Goal: Task Accomplishment & Management: Use online tool/utility

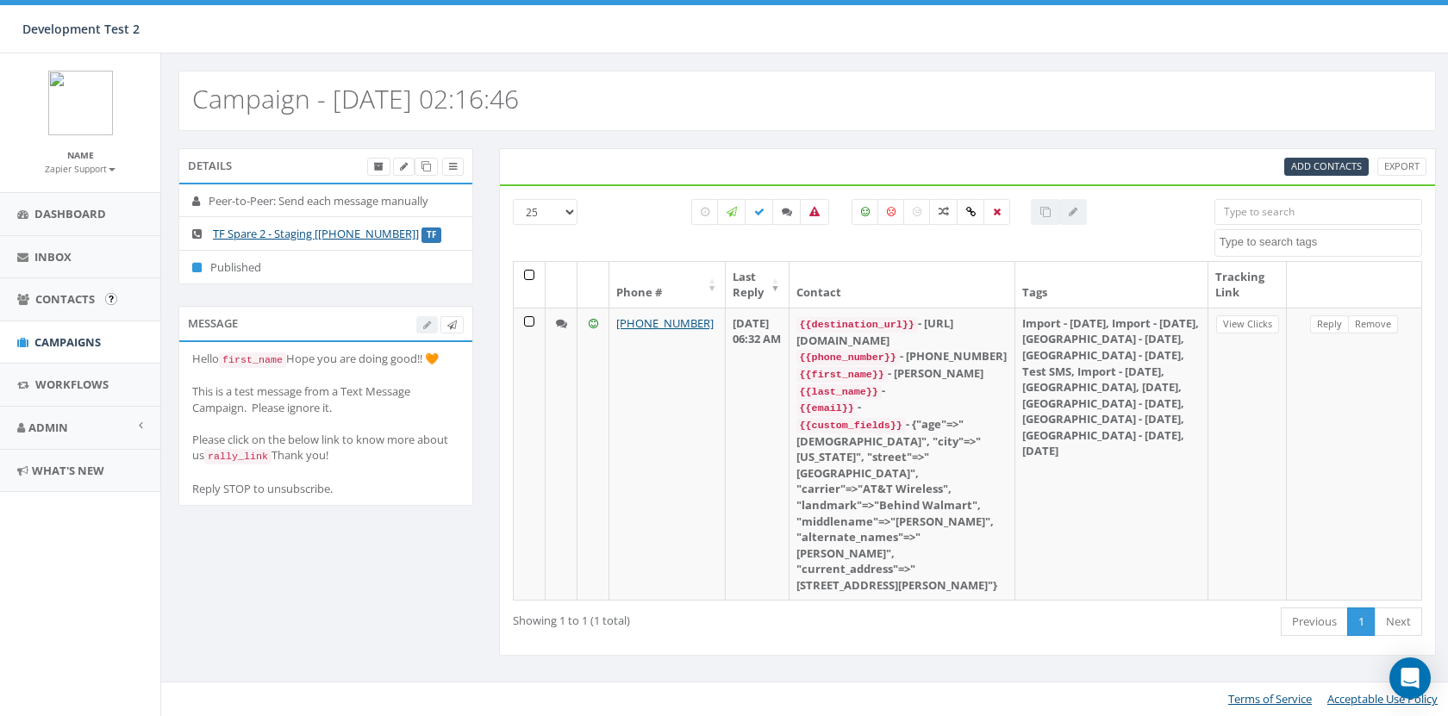
select select
click at [73, 300] on span "Contacts" at bounding box center [64, 299] width 59 height 16
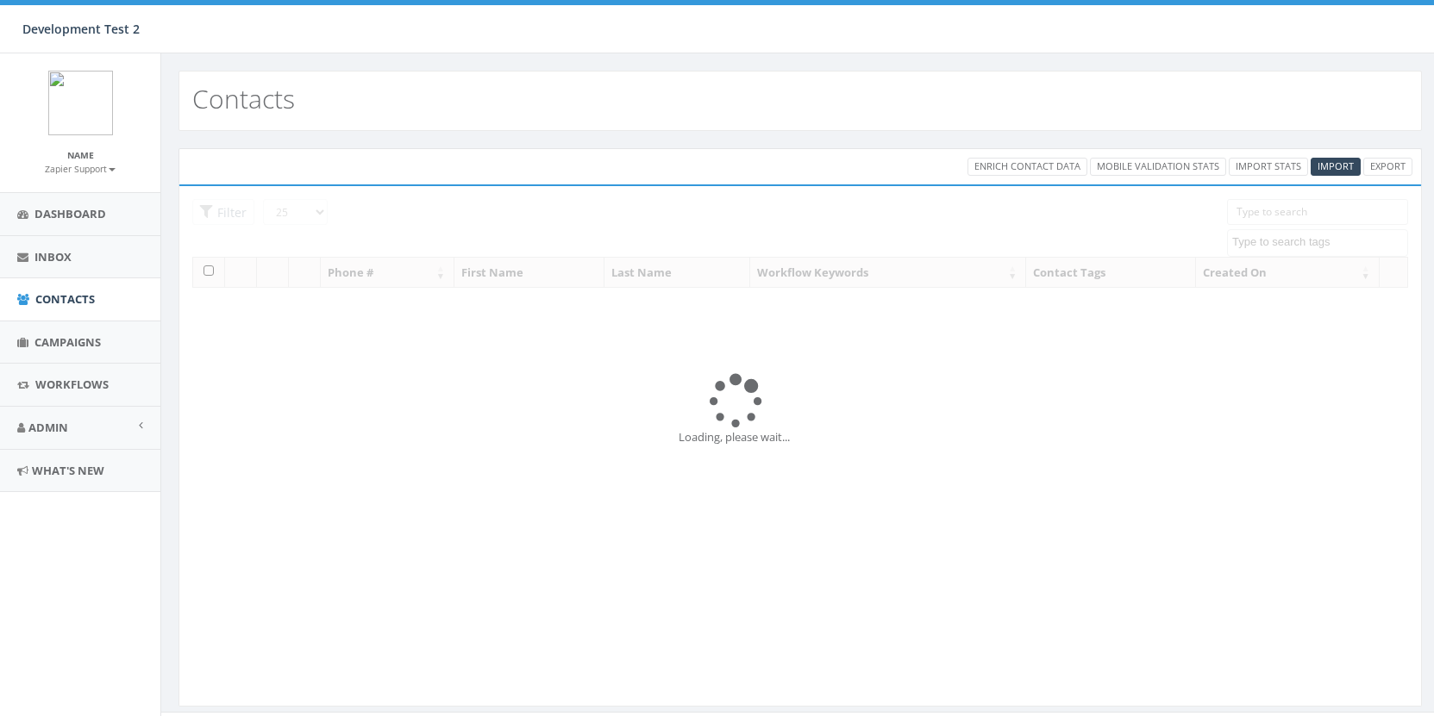
select select
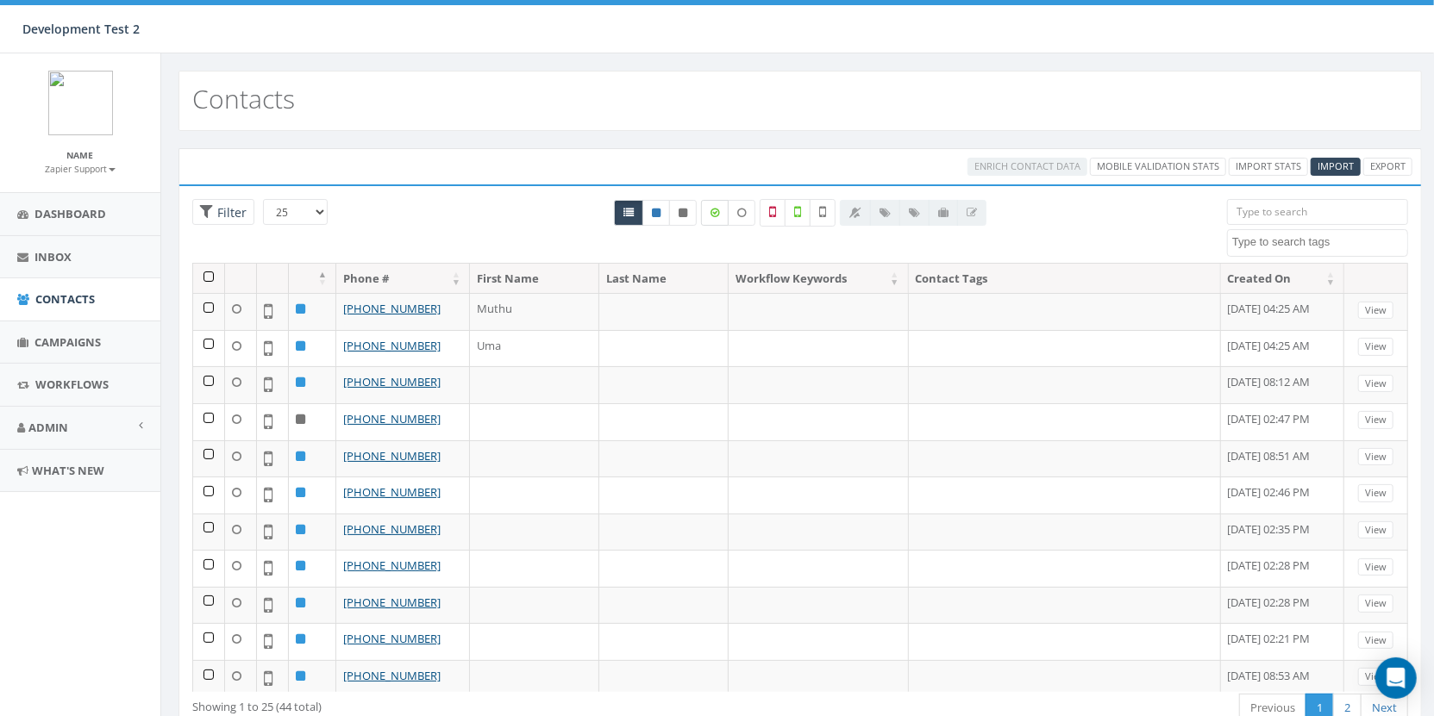
click at [724, 210] on label at bounding box center [715, 213] width 28 height 26
checkbox input "true"
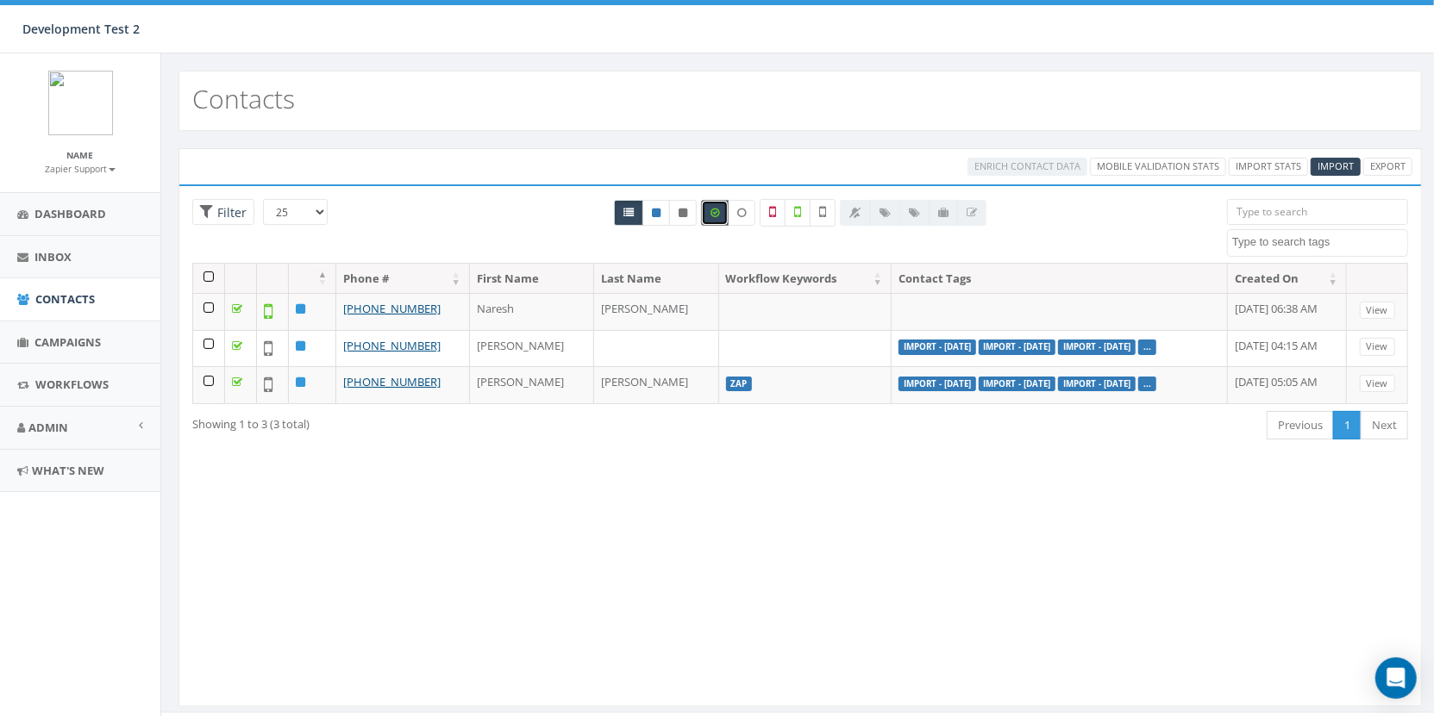
drag, startPoint x: 648, startPoint y: 495, endPoint x: 654, endPoint y: 482, distance: 14.3
click at [648, 495] on div "Loading the filters, please wait!! Phone Number is is not First Name is is not …" at bounding box center [799, 446] width 1243 height 523
click at [501, 507] on div "Loading the filters, please wait!! Phone Number is is not First Name is is not …" at bounding box center [799, 446] width 1243 height 523
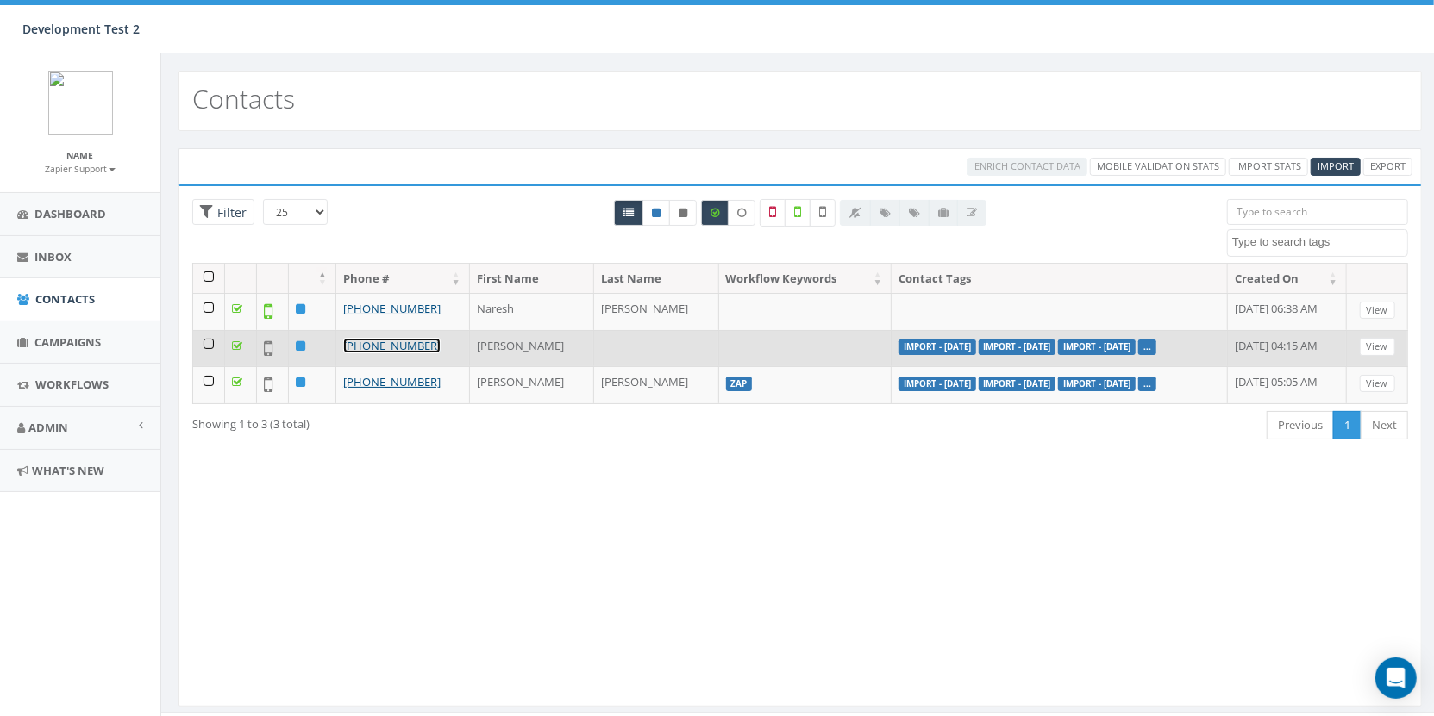
click at [404, 347] on link "[PHONE_NUMBER]" at bounding box center [391, 346] width 97 height 16
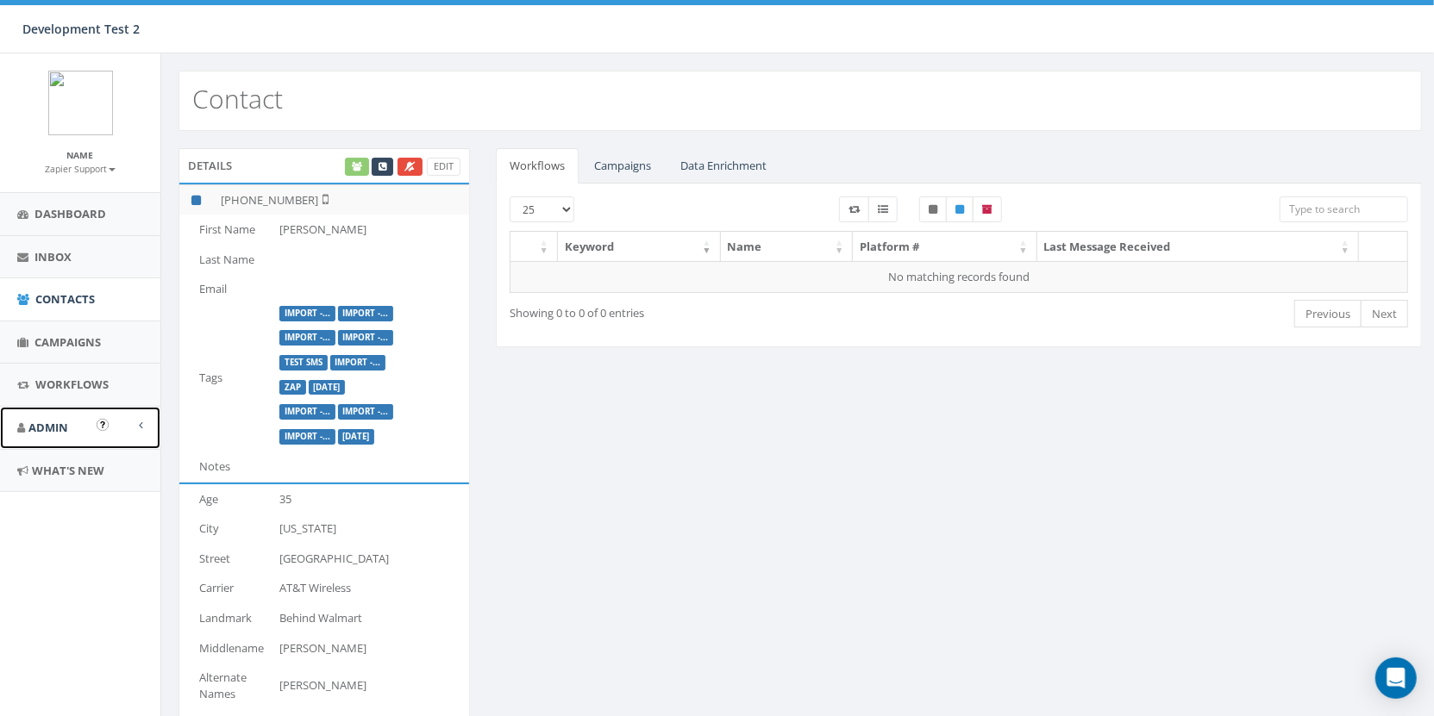
click at [66, 441] on link "Admin" at bounding box center [80, 428] width 160 height 42
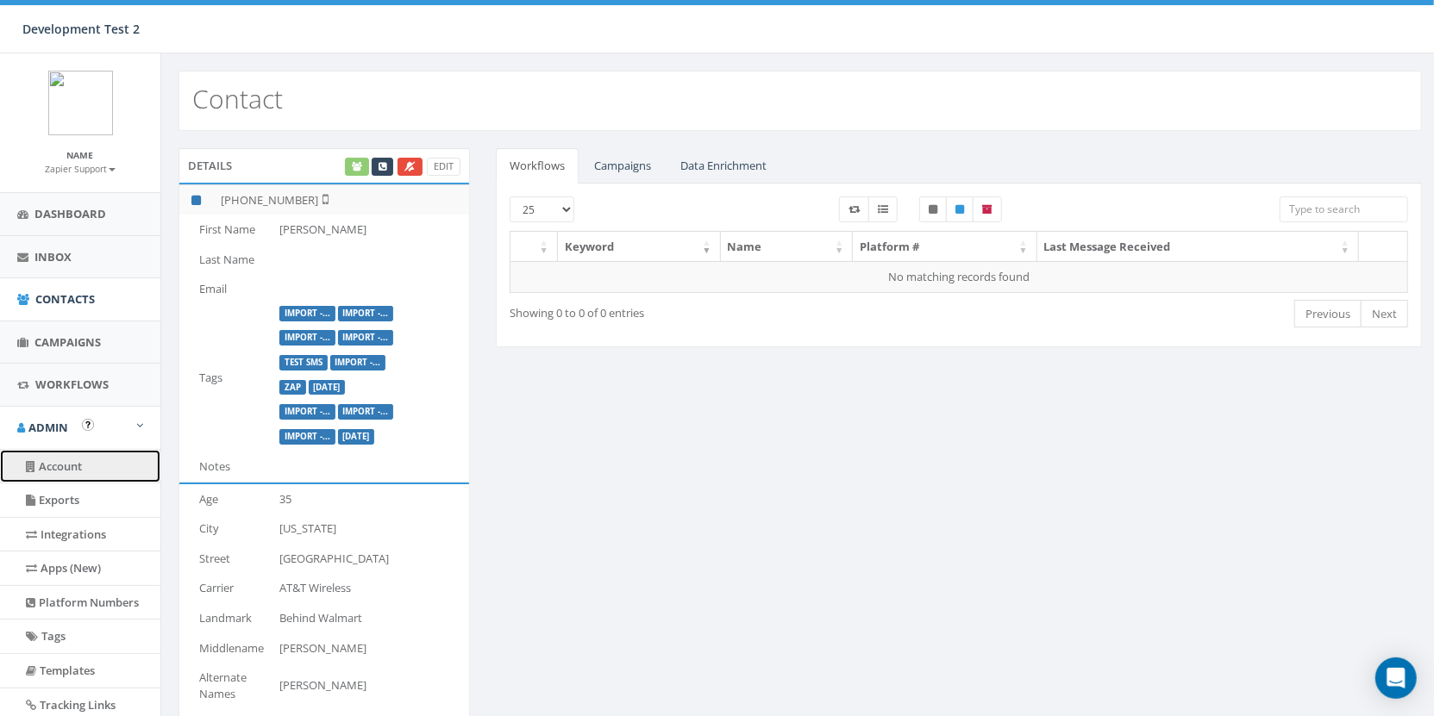
click at [77, 463] on link "Account" at bounding box center [80, 467] width 160 height 34
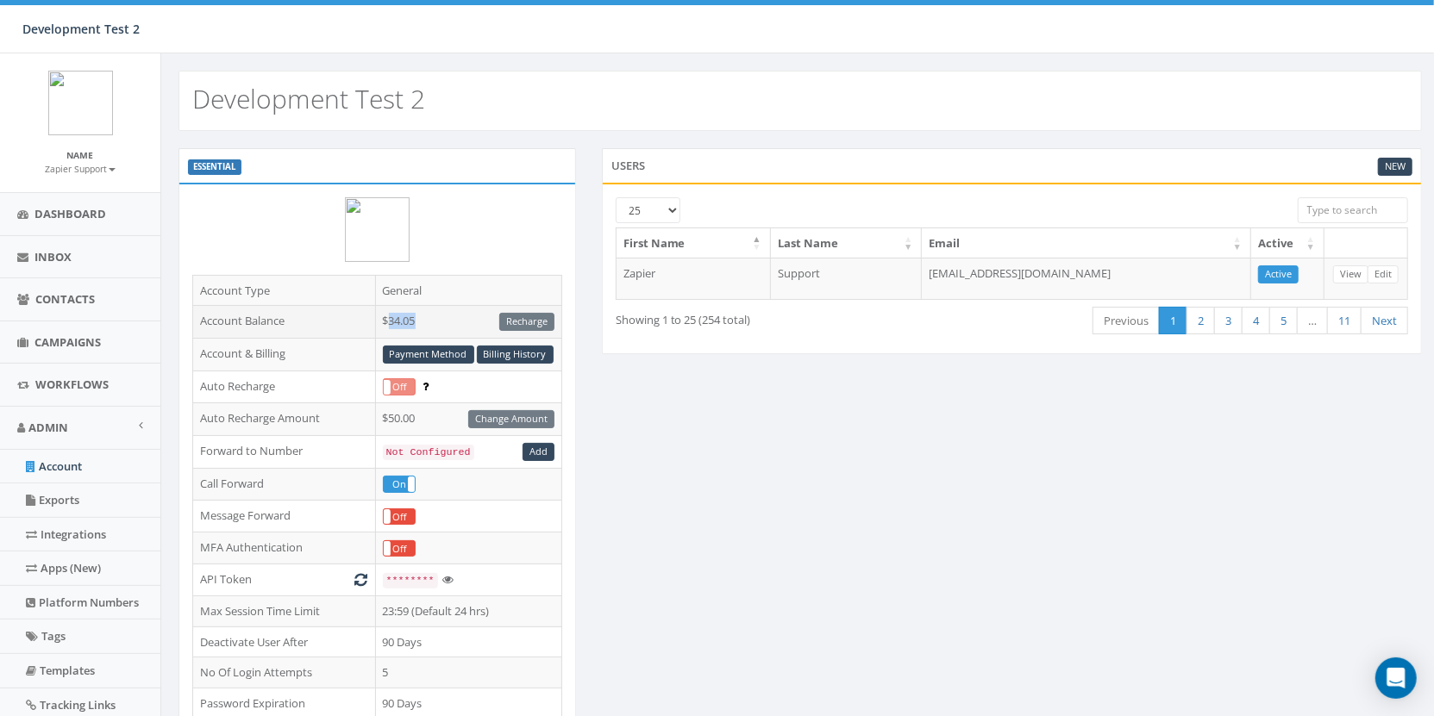
drag, startPoint x: 421, startPoint y: 316, endPoint x: 387, endPoint y: 317, distance: 33.7
click at [387, 317] on td "$34.05 Recharge" at bounding box center [468, 322] width 186 height 33
click at [63, 308] on link "Contacts" at bounding box center [80, 299] width 160 height 42
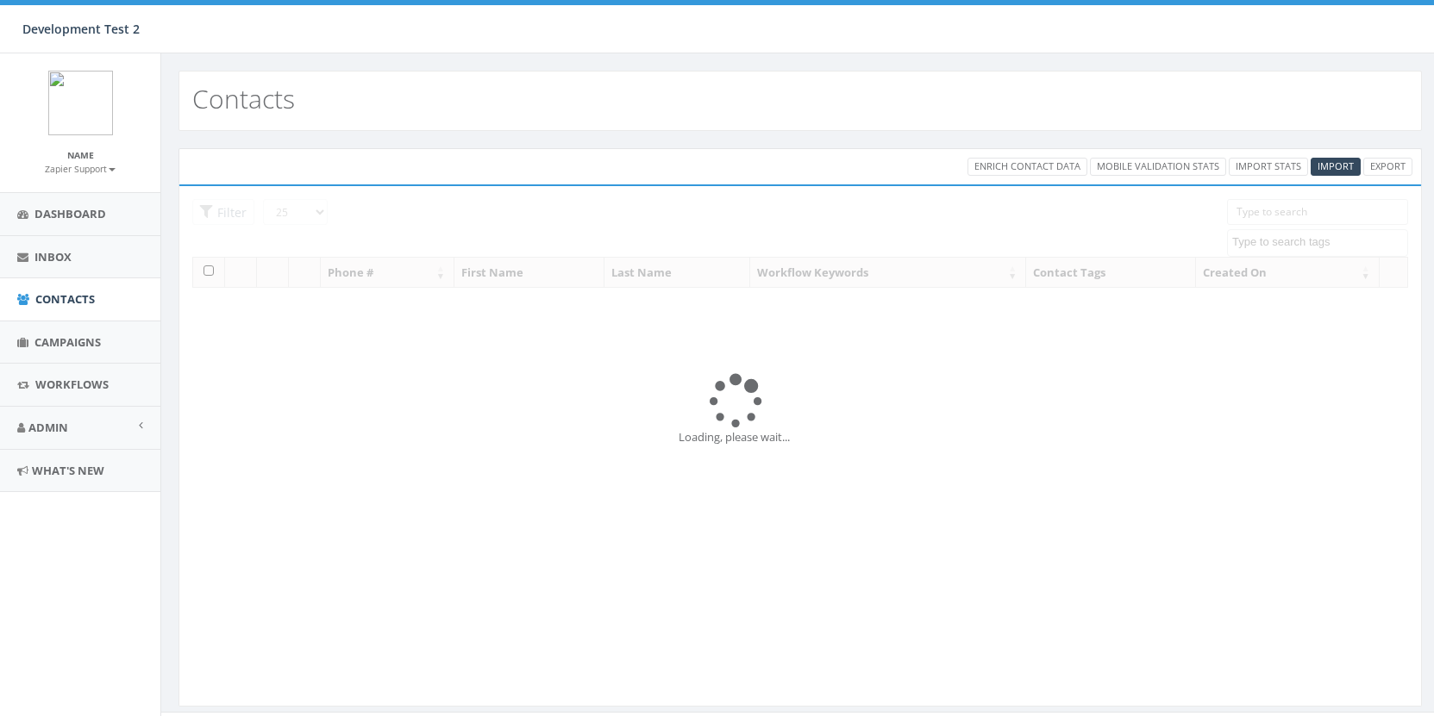
select select
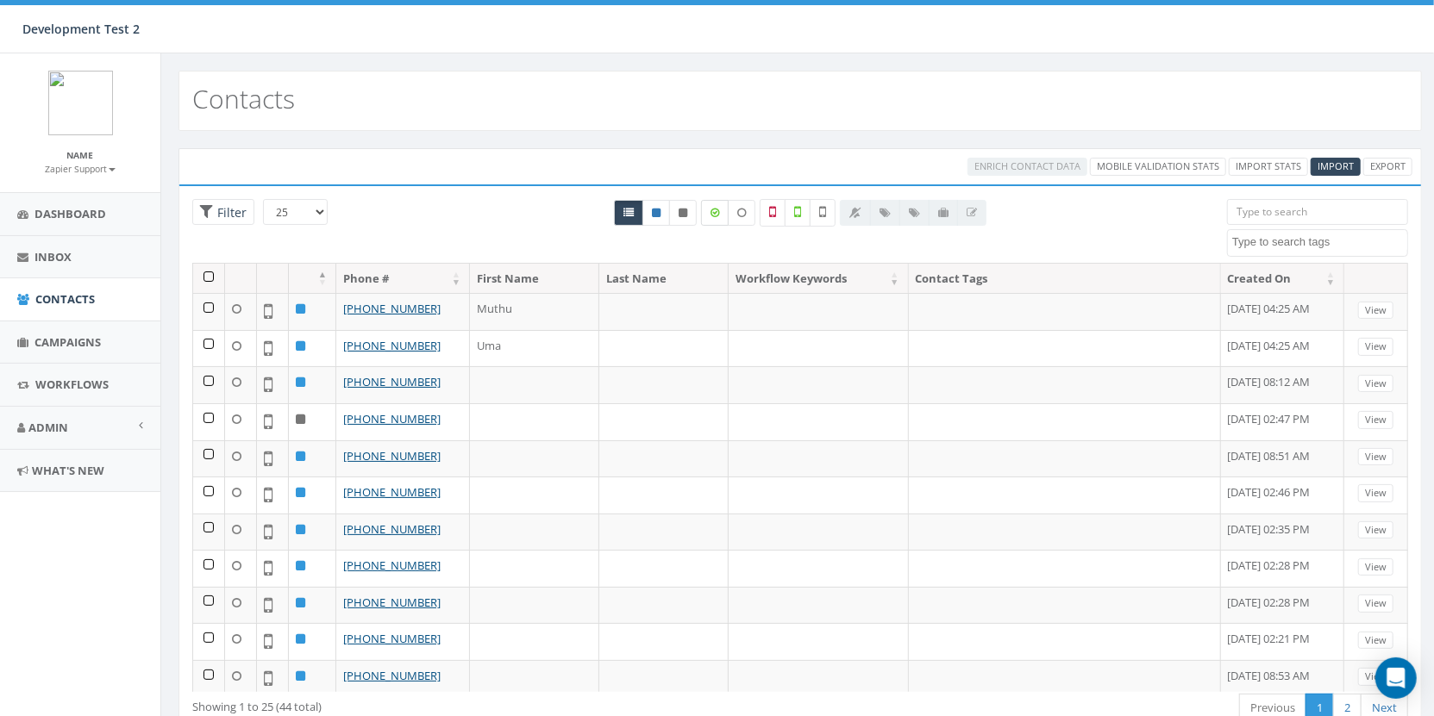
click at [726, 210] on label at bounding box center [715, 213] width 28 height 26
checkbox input "true"
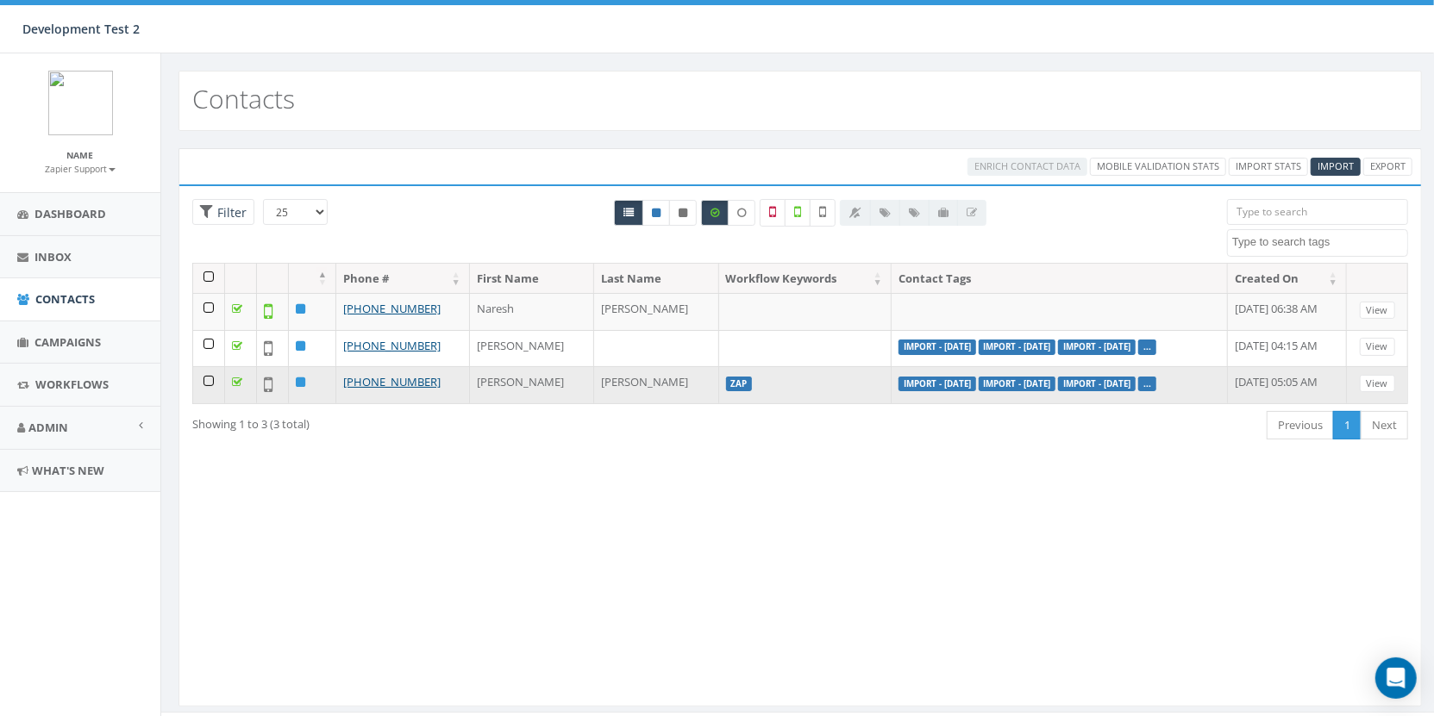
click at [207, 380] on td at bounding box center [209, 384] width 32 height 37
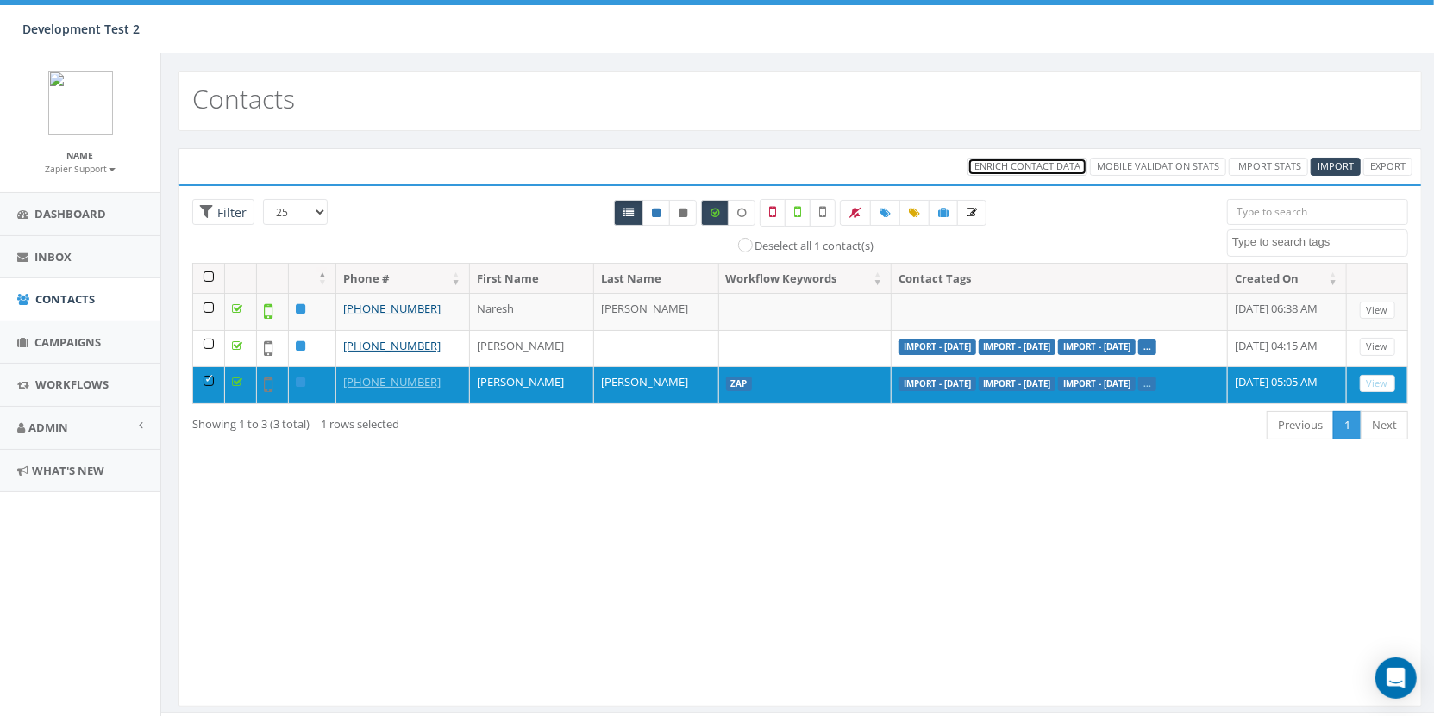
click at [1023, 164] on span "Enrich Contact Data" at bounding box center [1027, 166] width 106 height 13
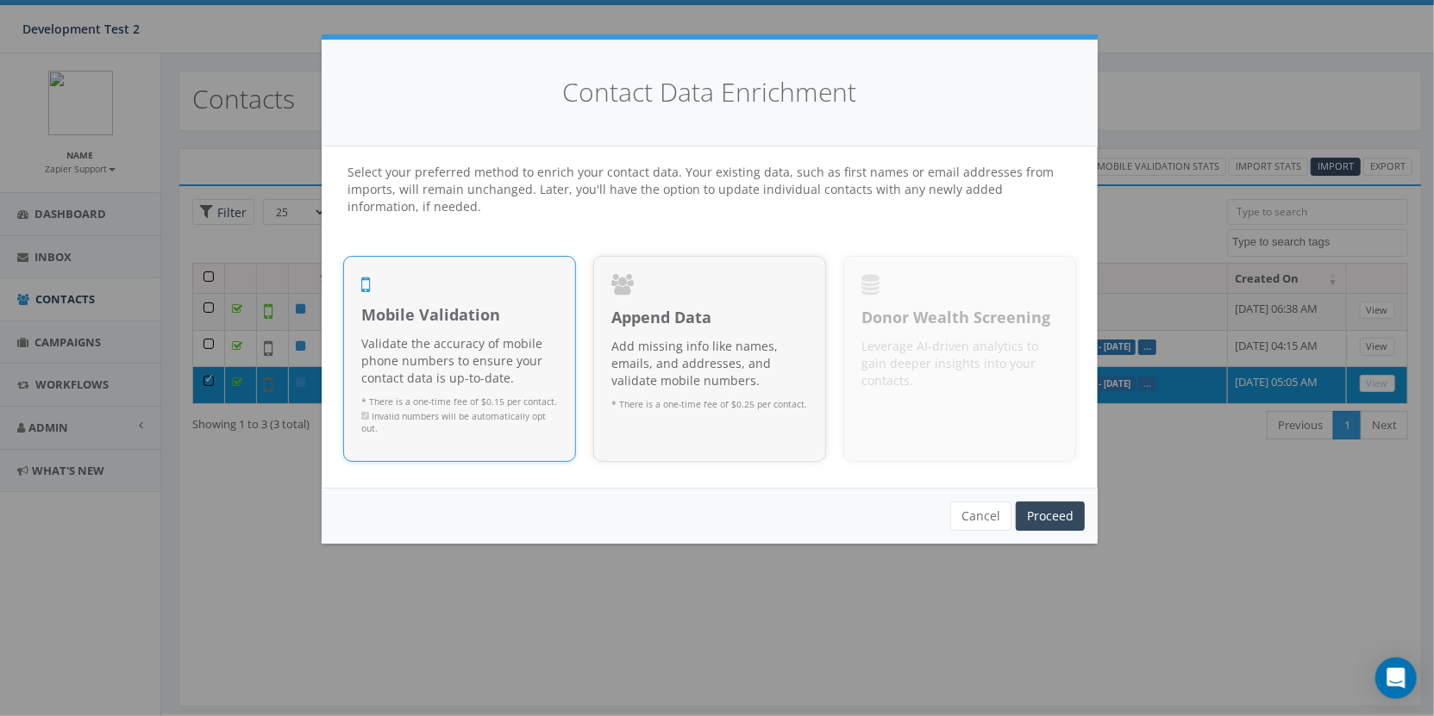
click at [479, 356] on p "Validate the accuracy of mobile phone numbers to ensure your contact data is up…" at bounding box center [459, 361] width 197 height 52
click at [1071, 520] on link "Proceed" at bounding box center [1050, 516] width 69 height 29
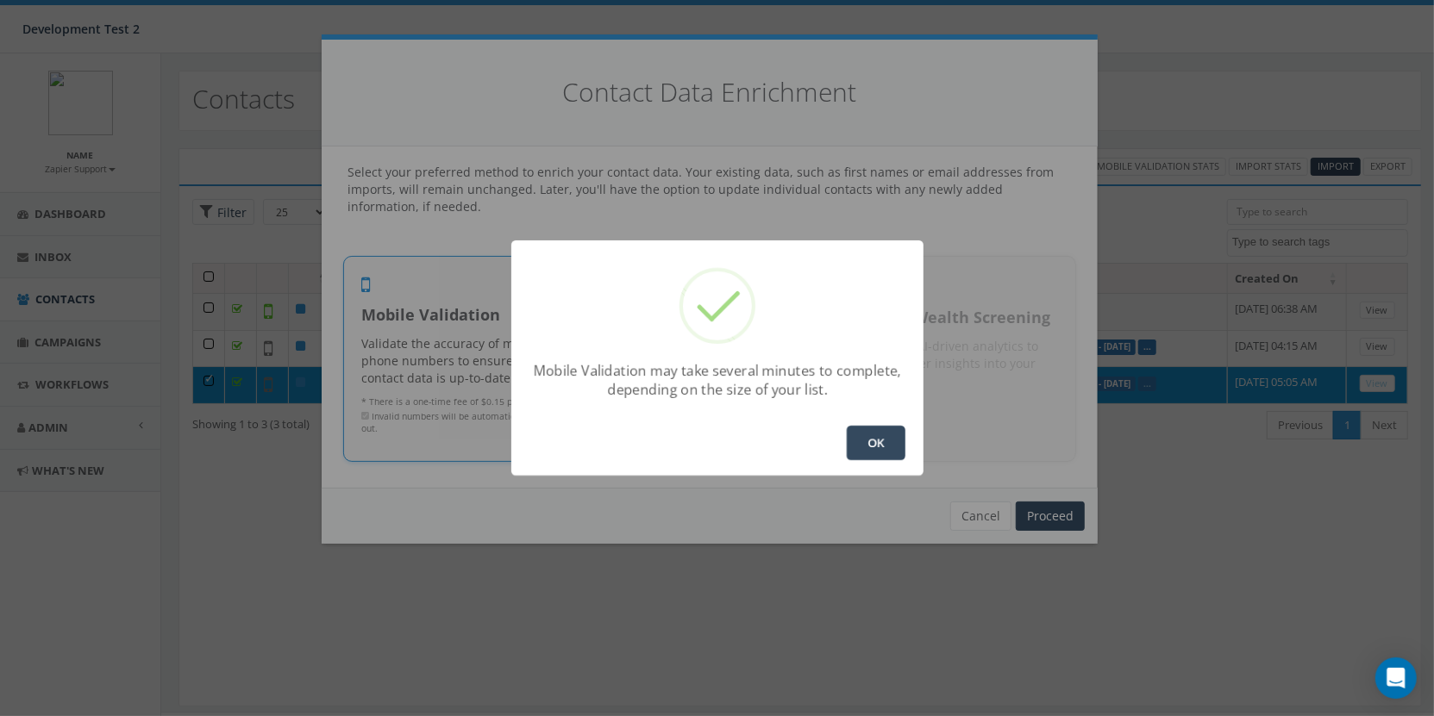
click at [879, 447] on button "OK" at bounding box center [876, 443] width 59 height 34
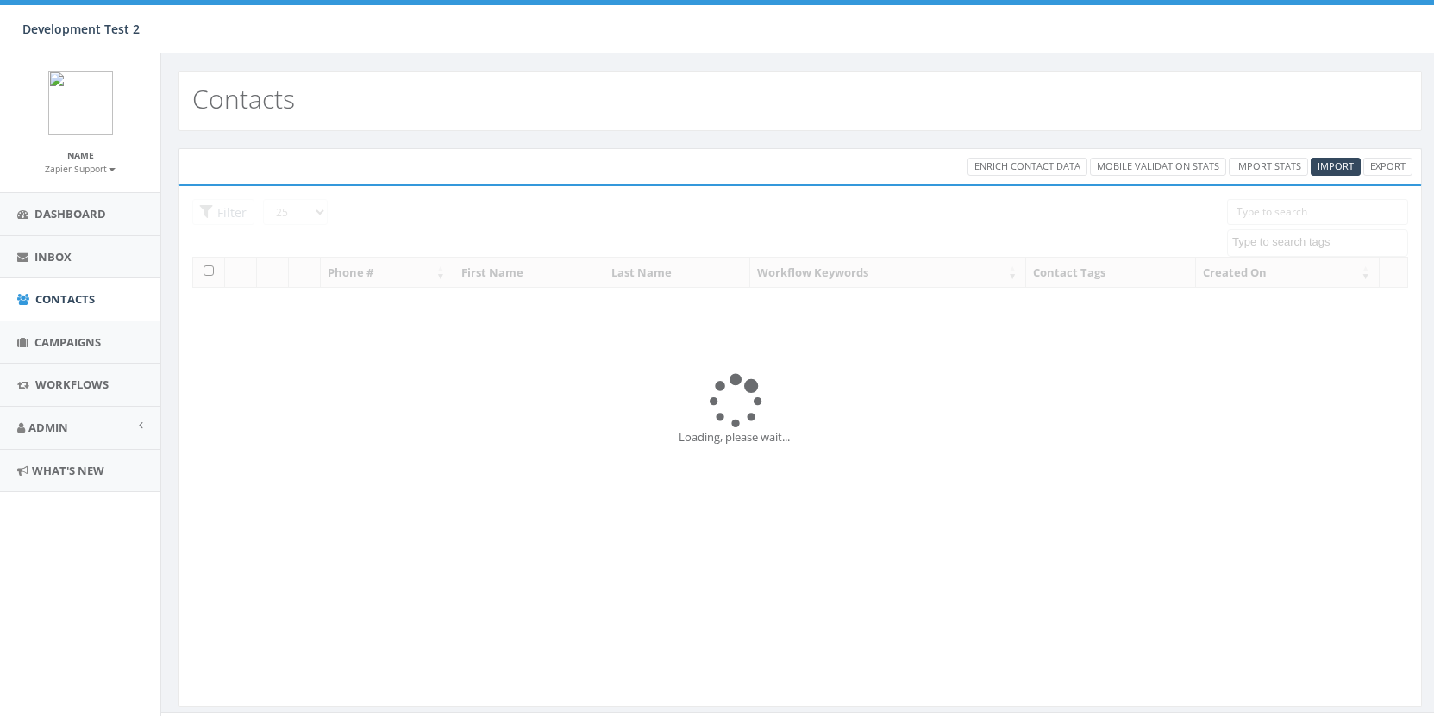
select select
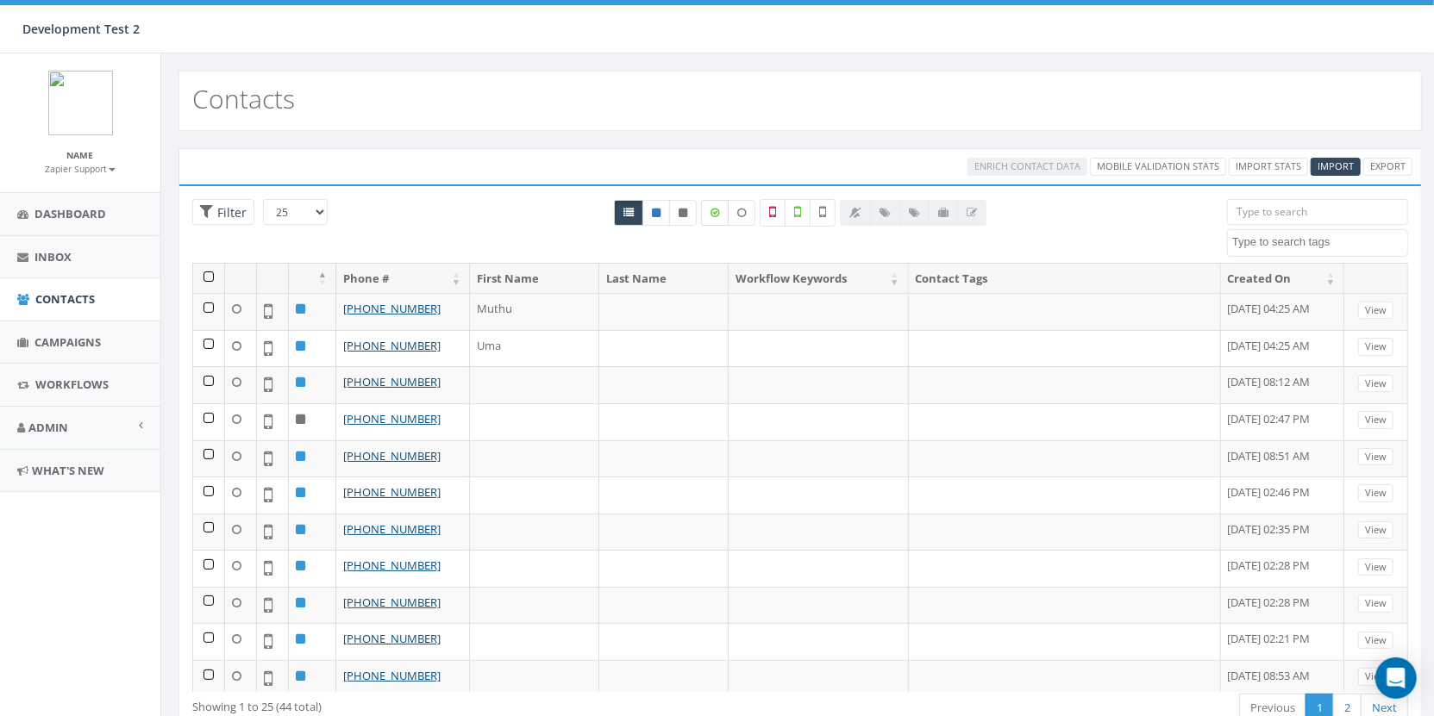
click at [719, 214] on icon at bounding box center [714, 213] width 9 height 10
checkbox input "true"
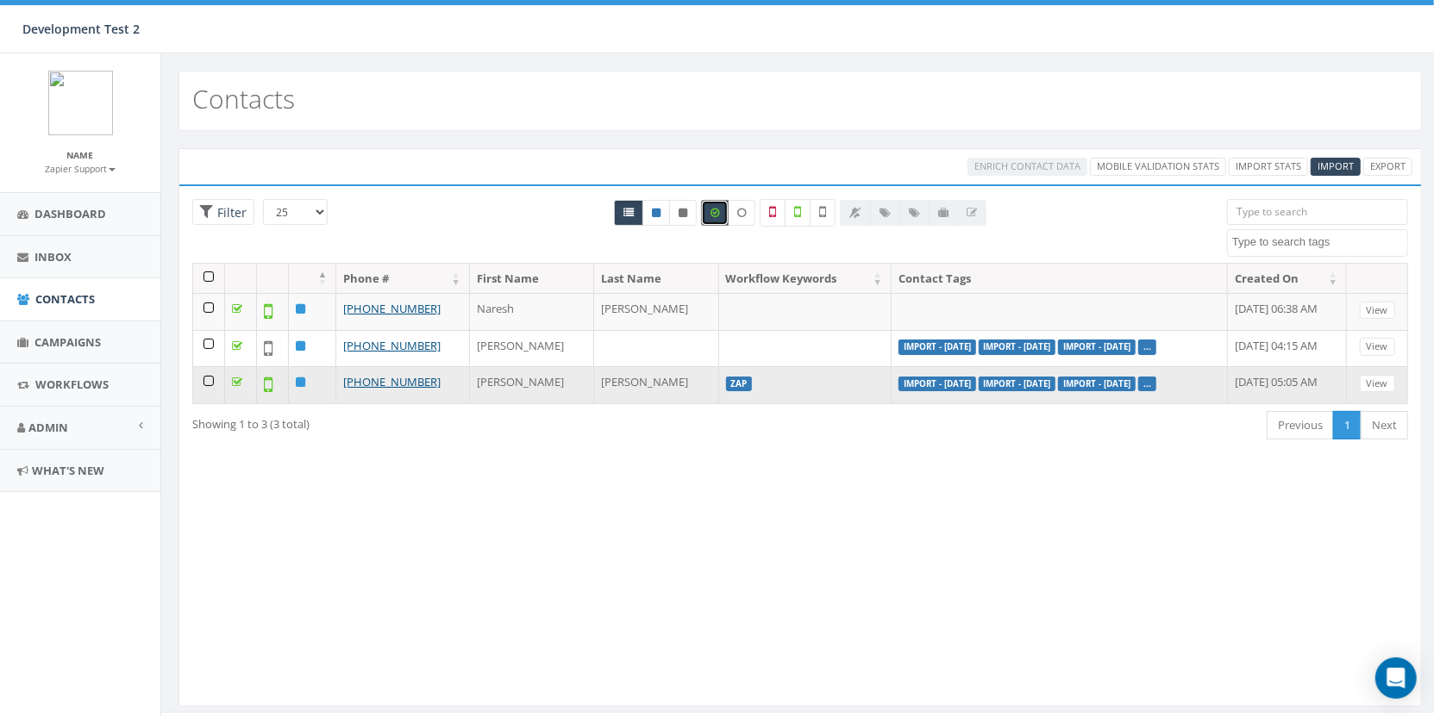
click at [212, 381] on td at bounding box center [209, 384] width 32 height 37
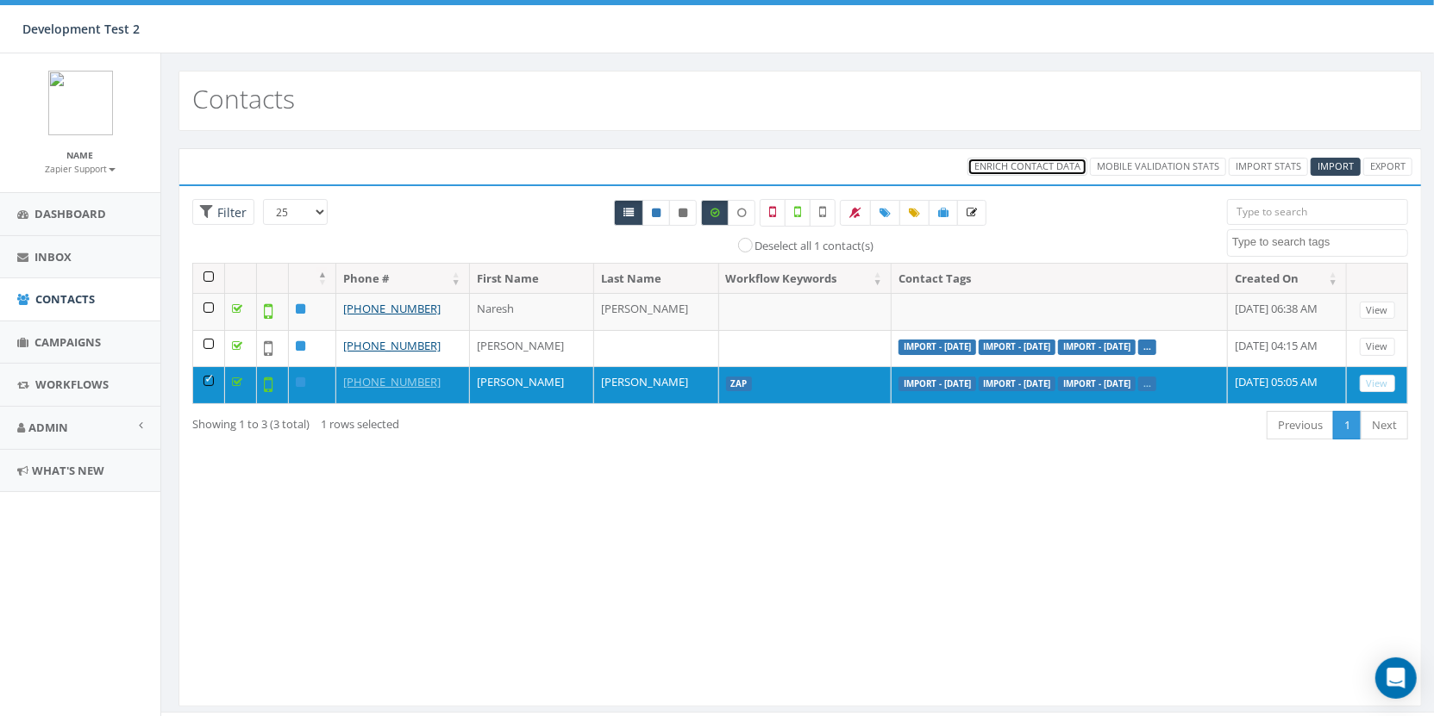
click at [1020, 160] on span "Enrich Contact Data" at bounding box center [1027, 166] width 106 height 13
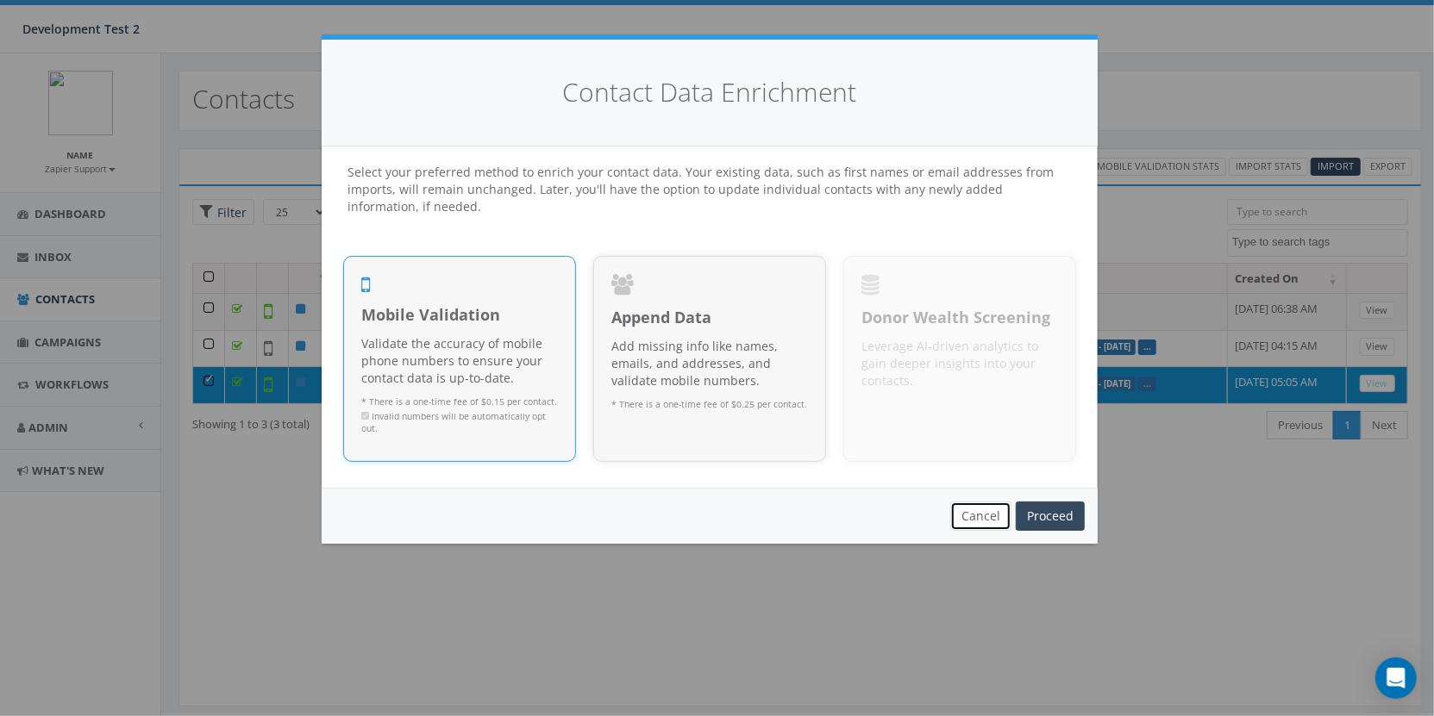
click at [995, 526] on button "Cancel" at bounding box center [980, 516] width 61 height 29
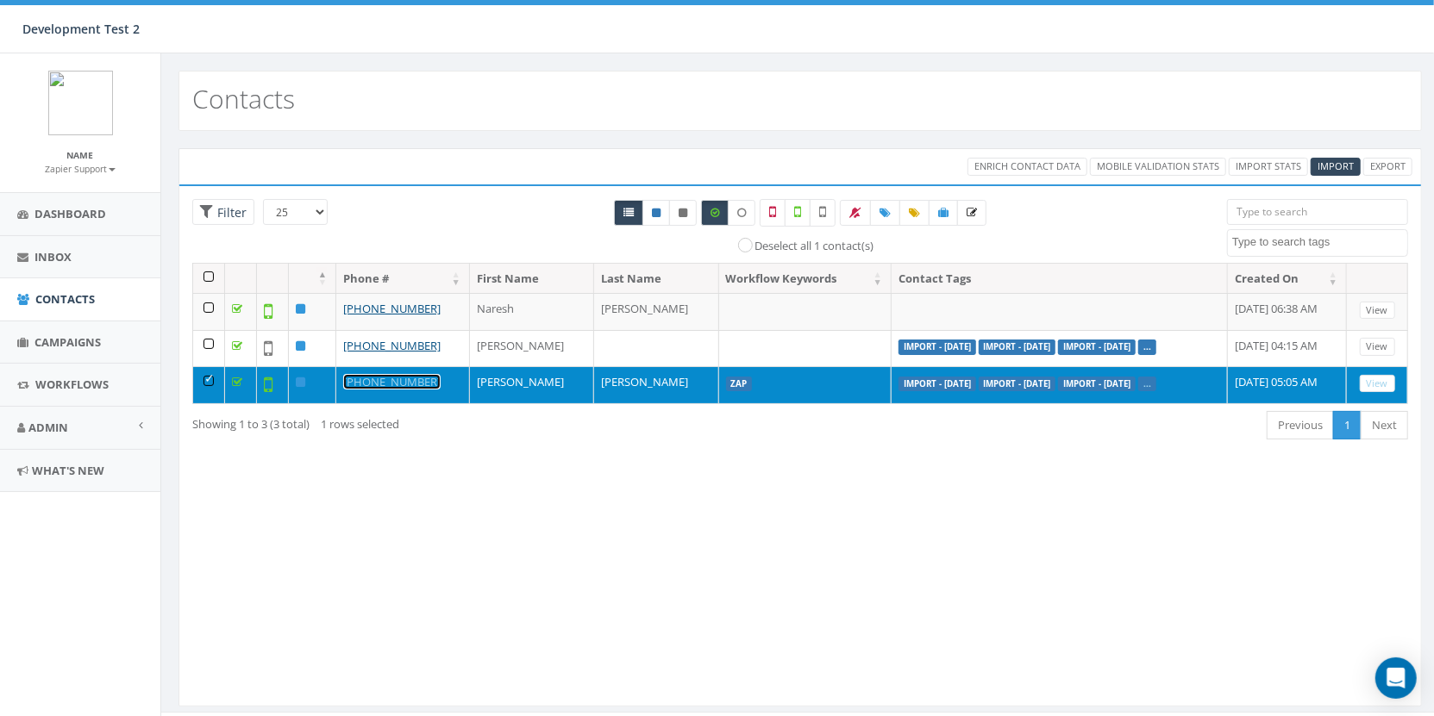
click at [376, 376] on link "[PHONE_NUMBER]" at bounding box center [391, 382] width 97 height 16
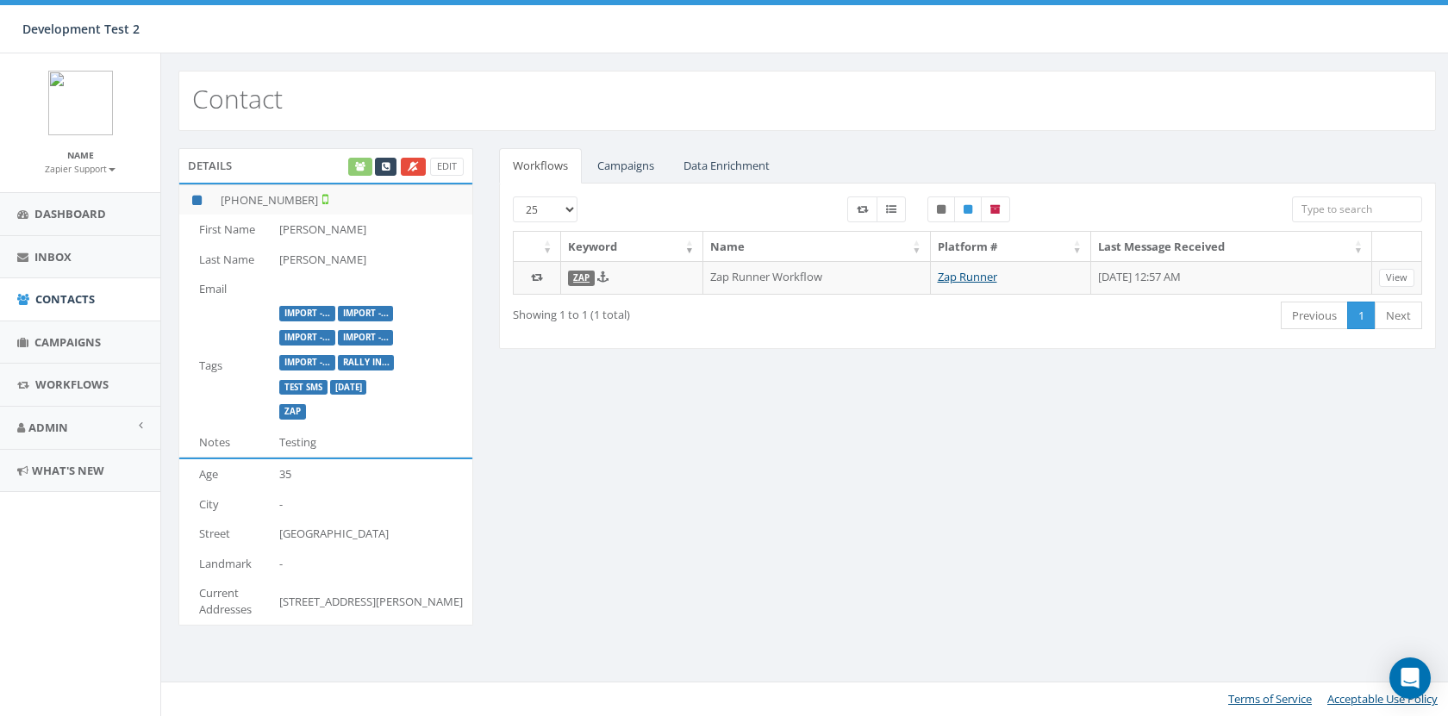
click at [727, 504] on div "Details Edit [PHONE_NUMBER] First Name [PERSON_NAME] Last Name [PERSON_NAME] Em…" at bounding box center [808, 397] width 1284 height 499
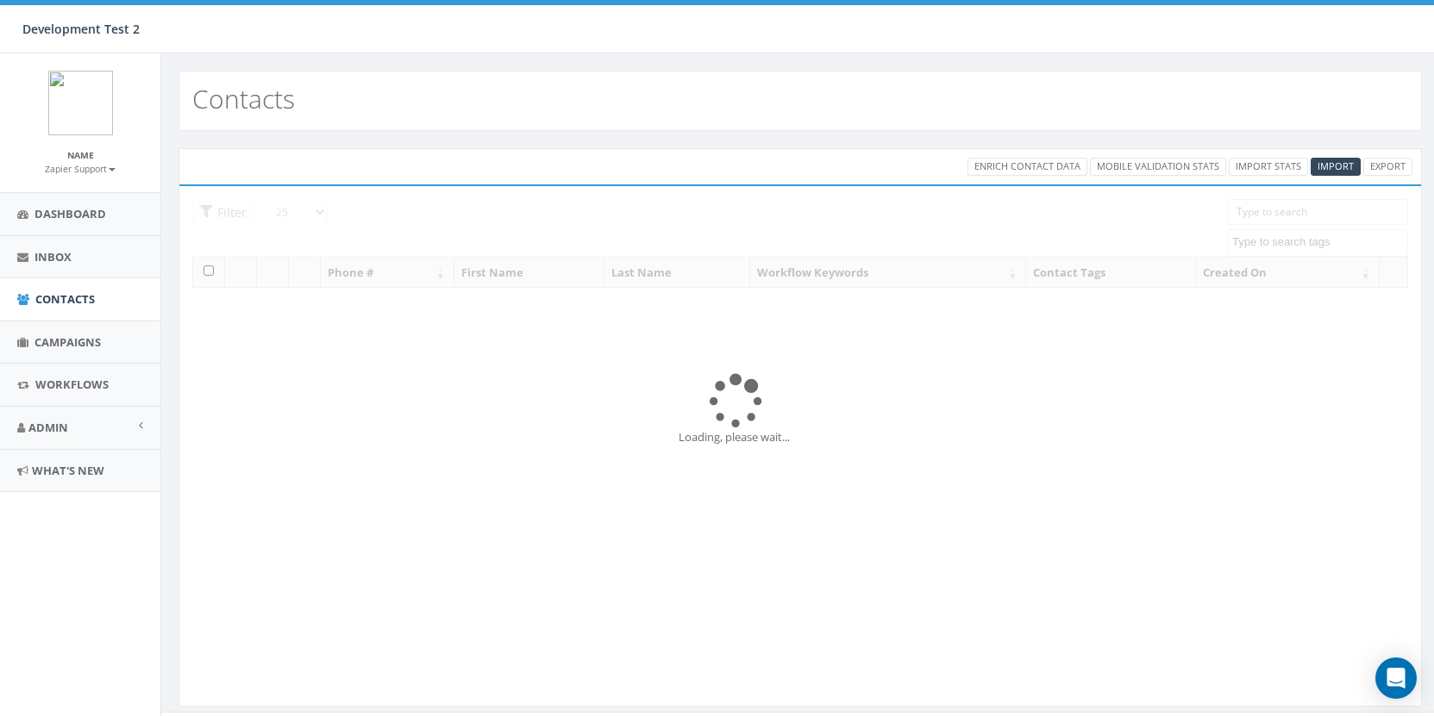
select select
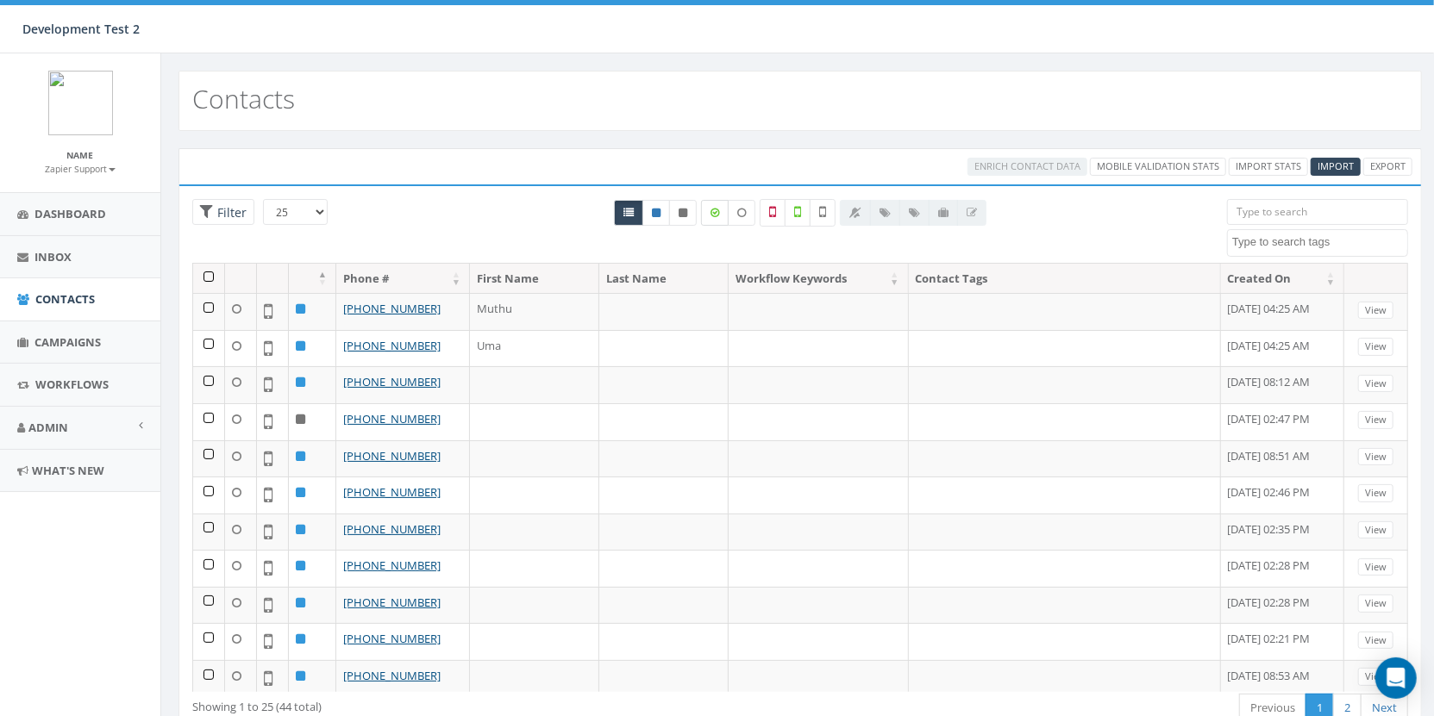
click at [712, 216] on label at bounding box center [715, 213] width 28 height 26
click at [495, 208] on div at bounding box center [800, 231] width 828 height 64
click at [713, 213] on icon at bounding box center [714, 213] width 9 height 10
click at [716, 214] on icon at bounding box center [714, 213] width 9 height 10
checkbox input "true"
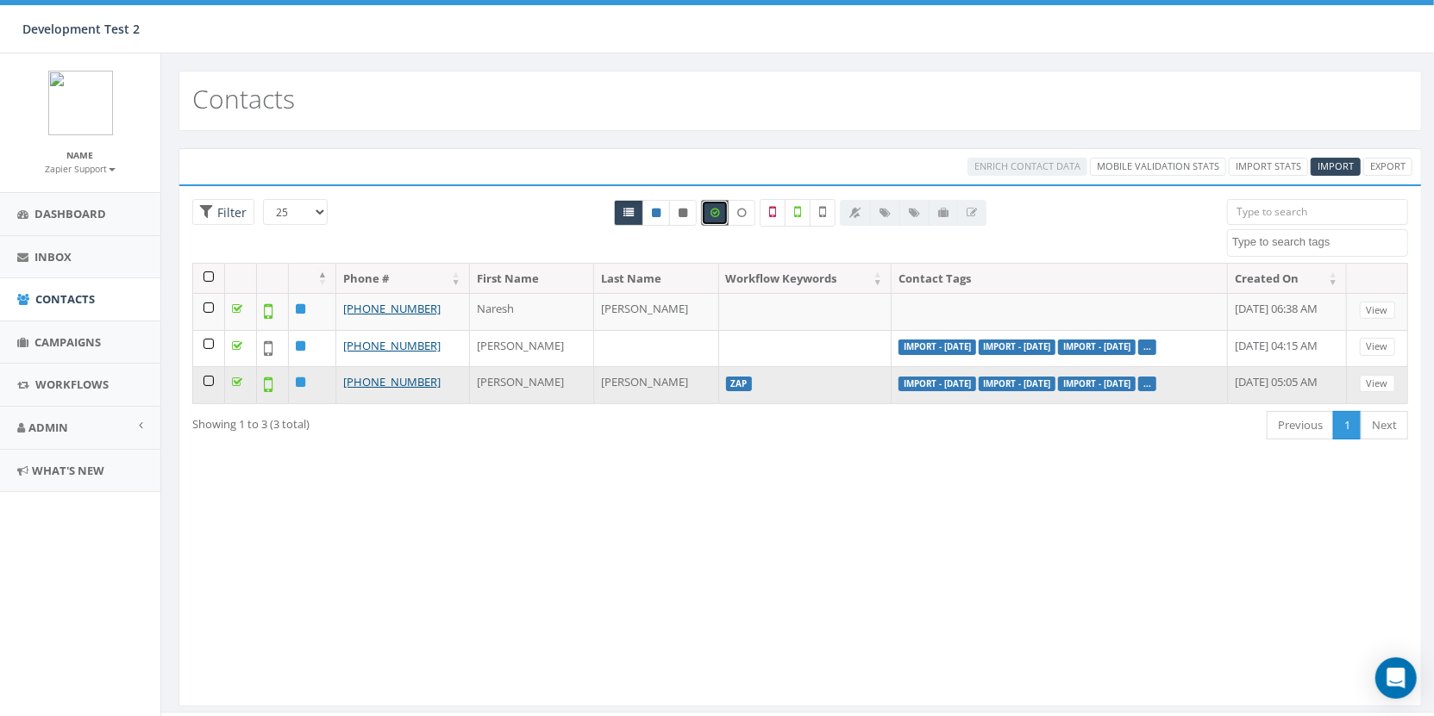
click at [198, 375] on td at bounding box center [209, 384] width 32 height 37
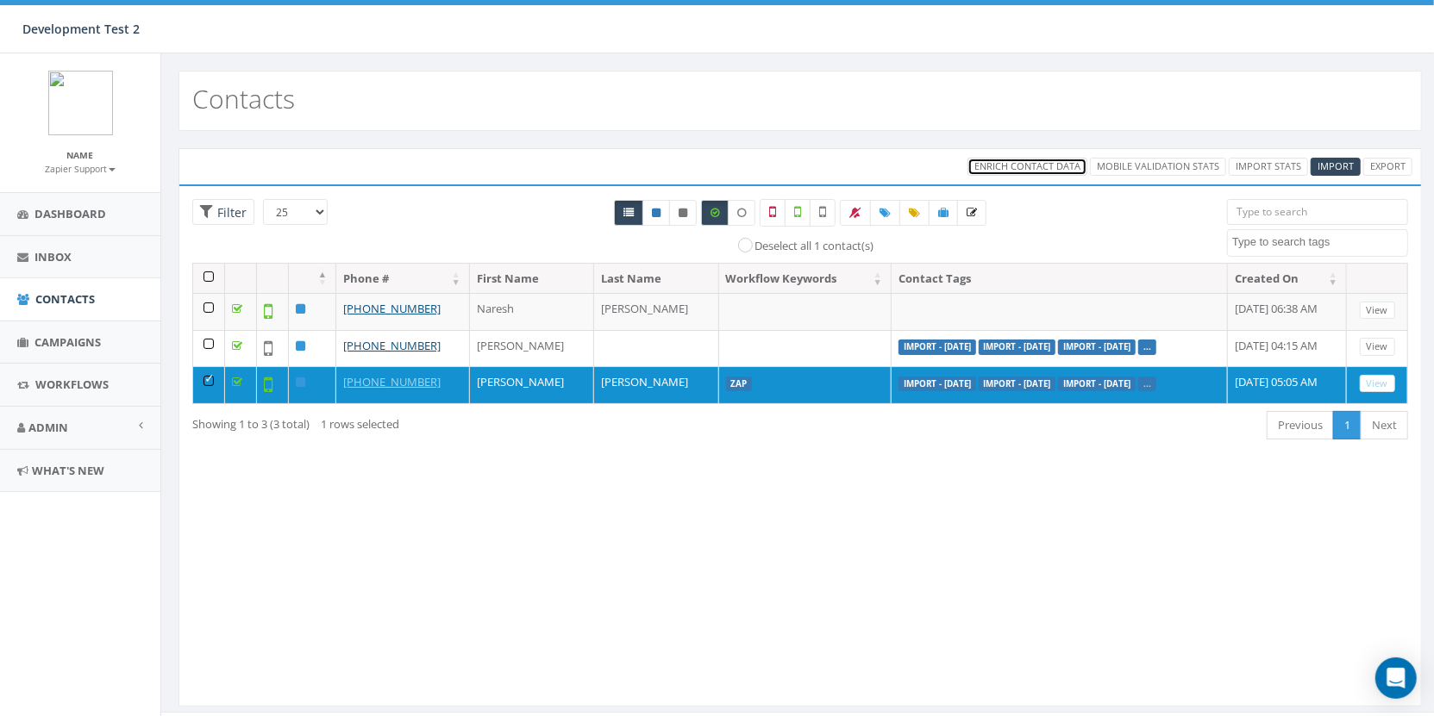
click at [1054, 165] on span "Enrich Contact Data" at bounding box center [1027, 166] width 106 height 13
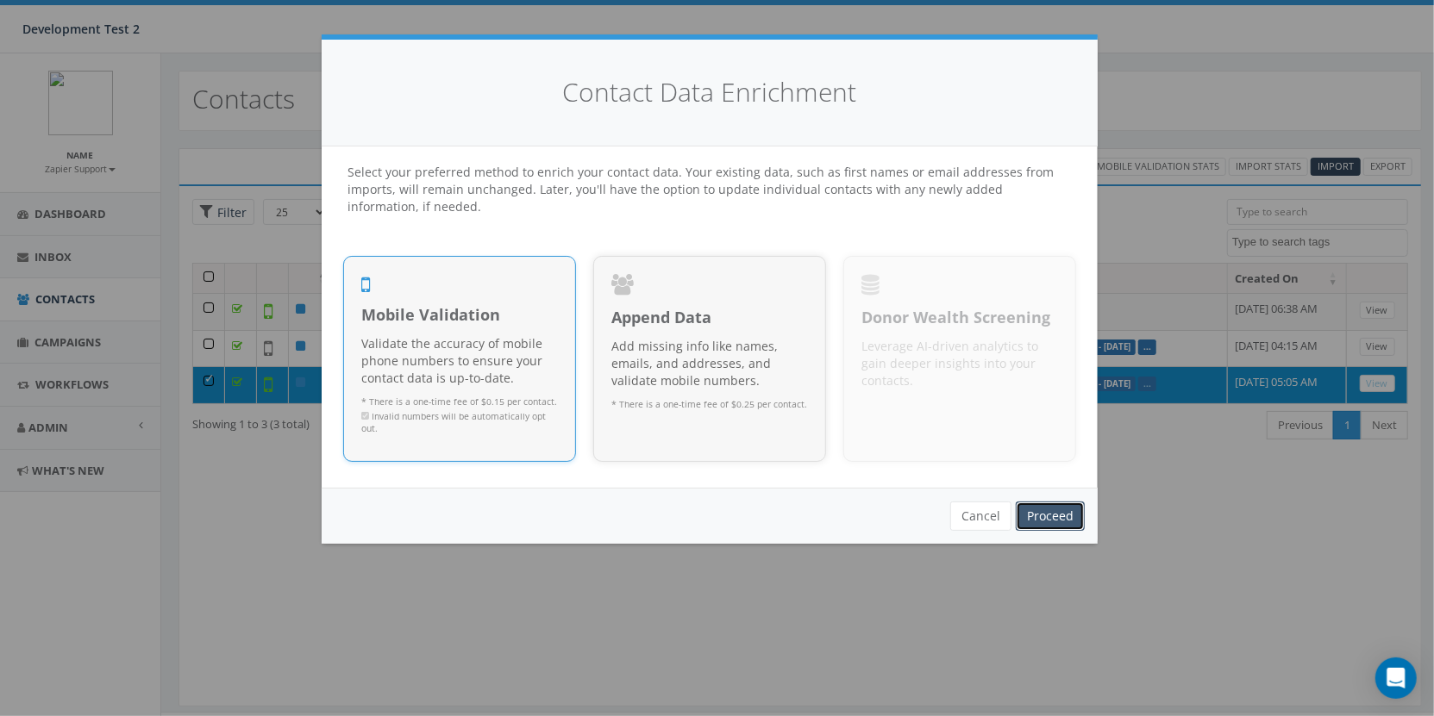
click at [1054, 511] on link "Proceed" at bounding box center [1050, 516] width 69 height 29
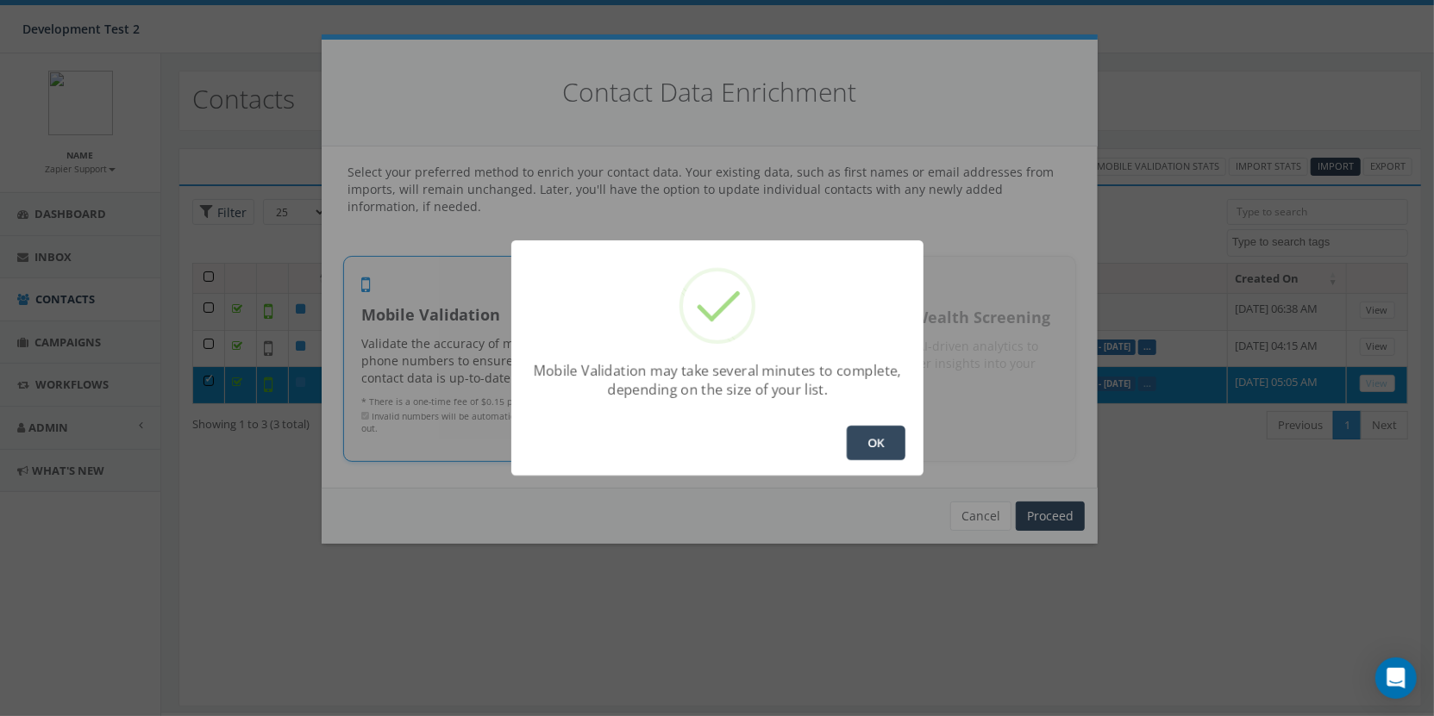
click at [862, 442] on button "OK" at bounding box center [876, 443] width 59 height 34
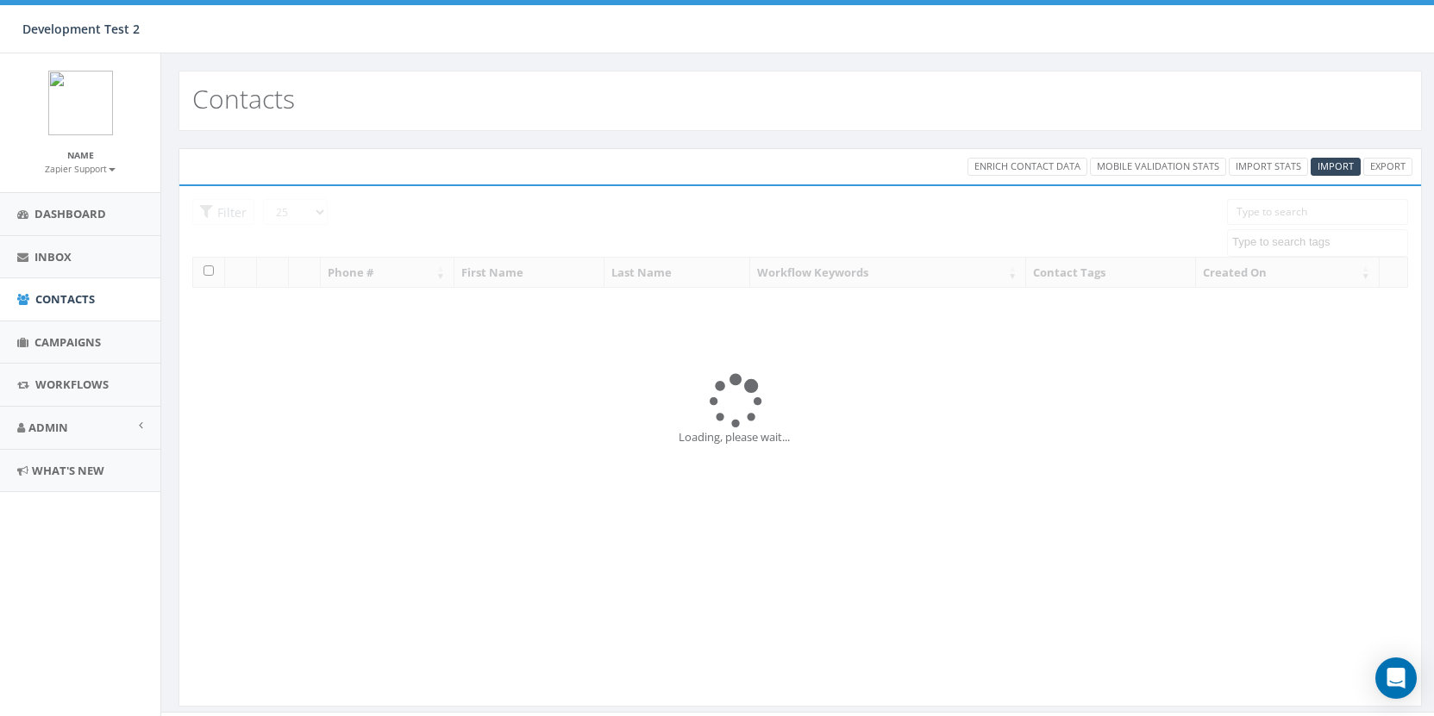
select select
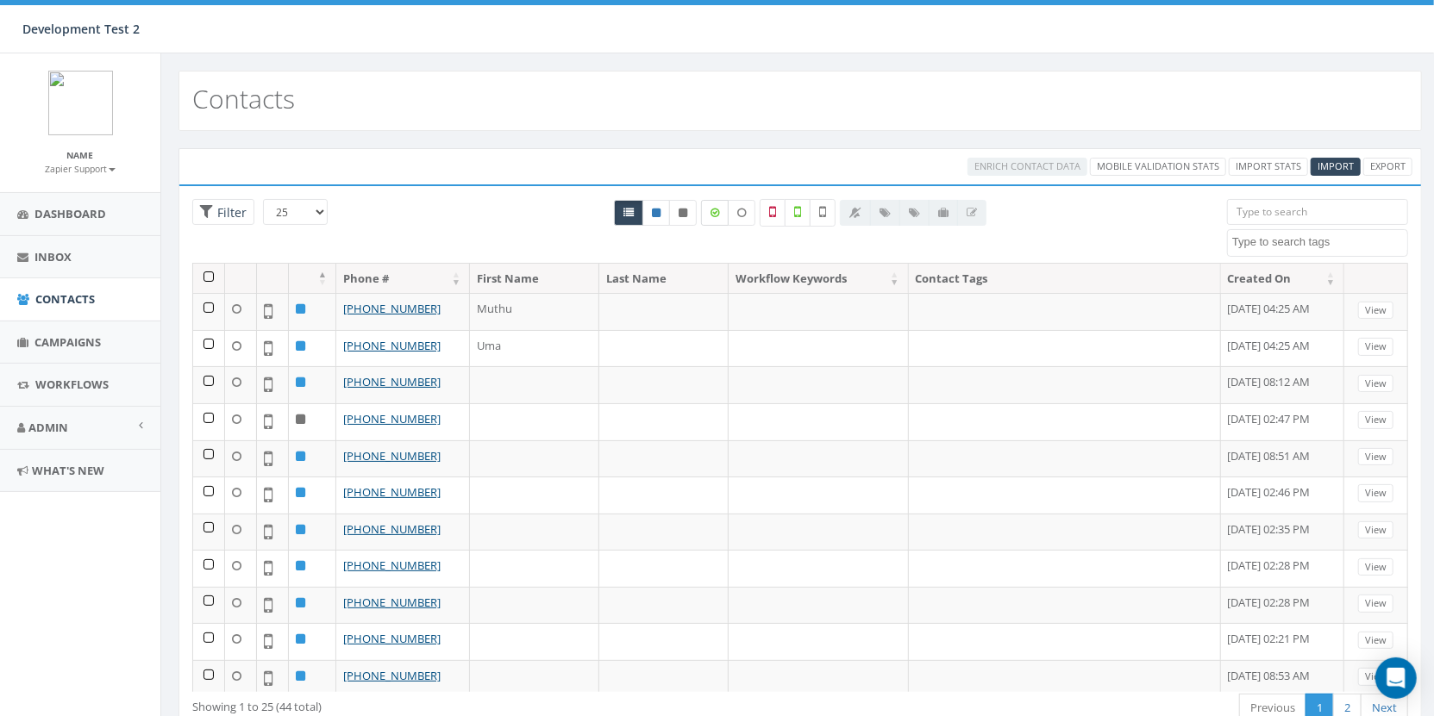
click at [718, 211] on icon at bounding box center [714, 213] width 9 height 10
checkbox input "true"
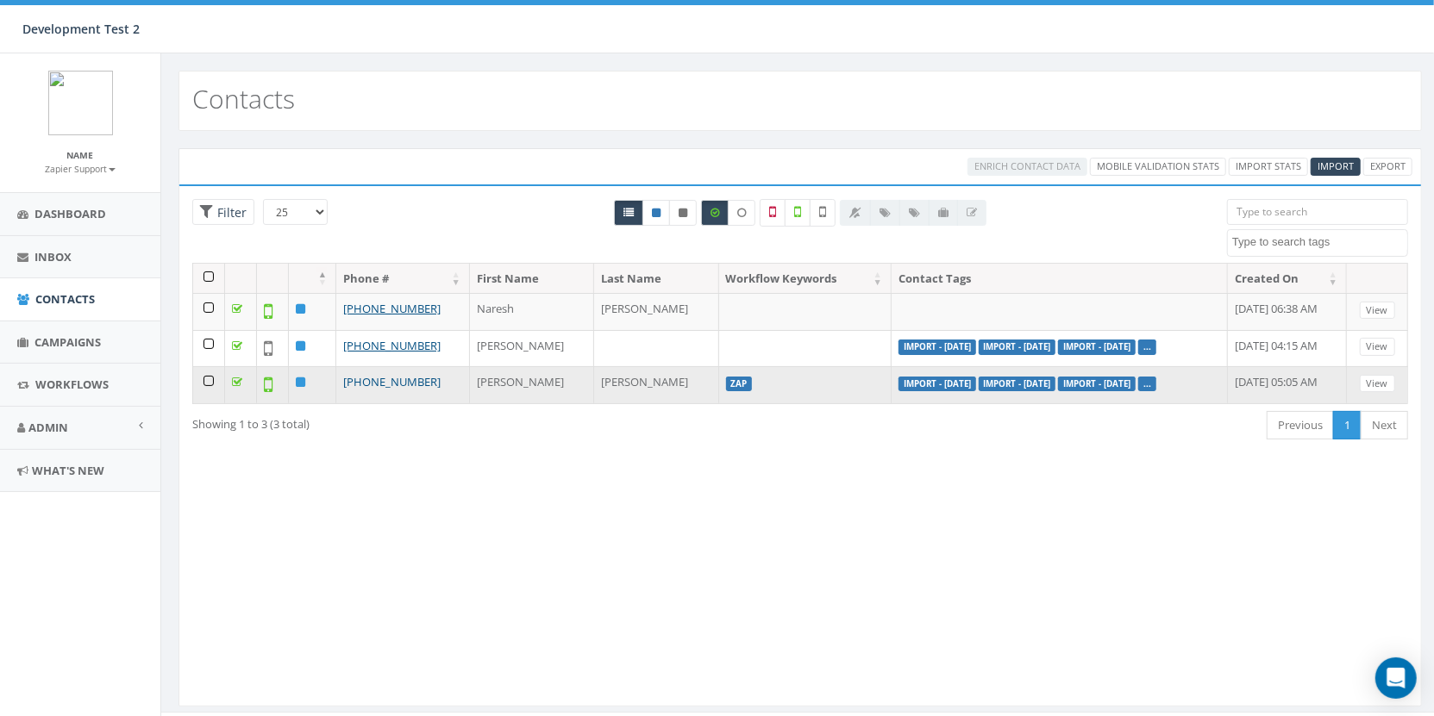
drag, startPoint x: 459, startPoint y: 383, endPoint x: 341, endPoint y: 379, distance: 118.2
click at [341, 379] on td "[PHONE_NUMBER]" at bounding box center [403, 384] width 134 height 37
click at [397, 382] on link "[PHONE_NUMBER]" at bounding box center [391, 382] width 97 height 16
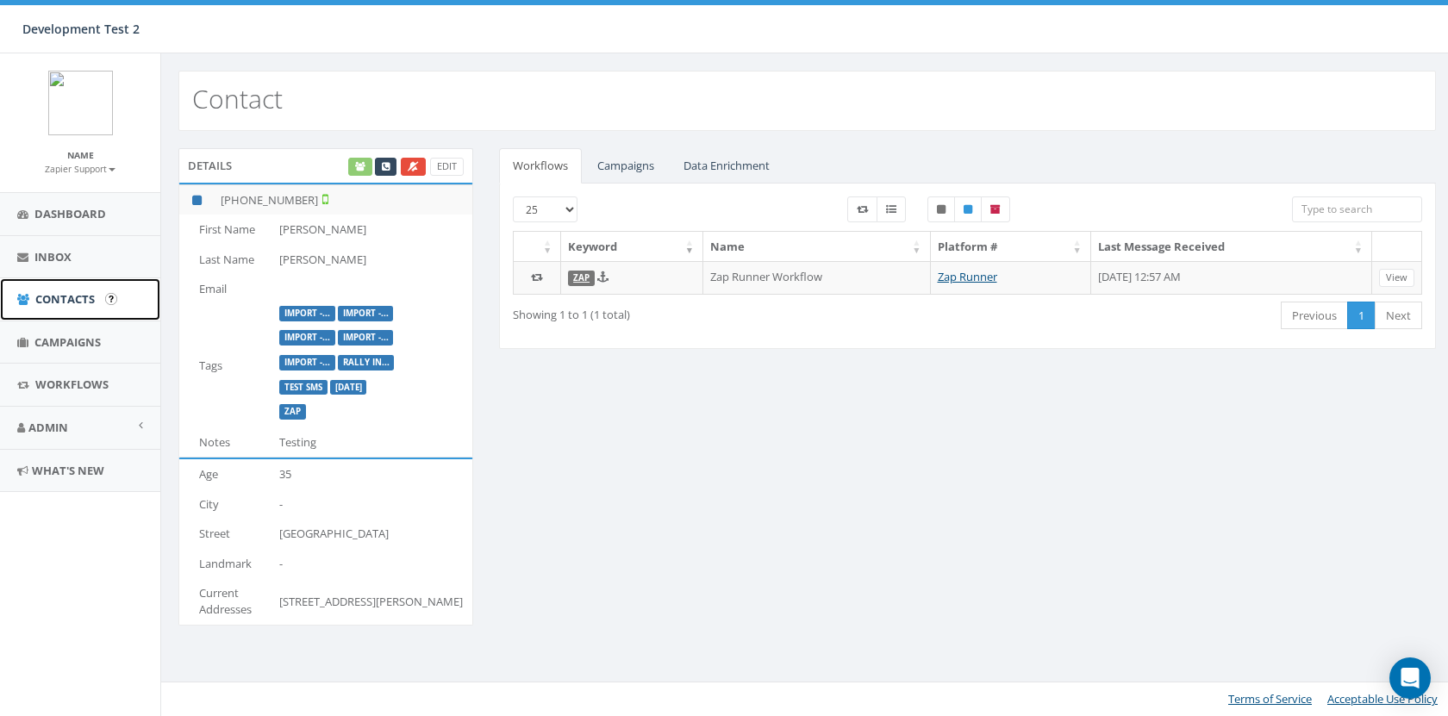
click at [70, 298] on span "Contacts" at bounding box center [64, 299] width 59 height 16
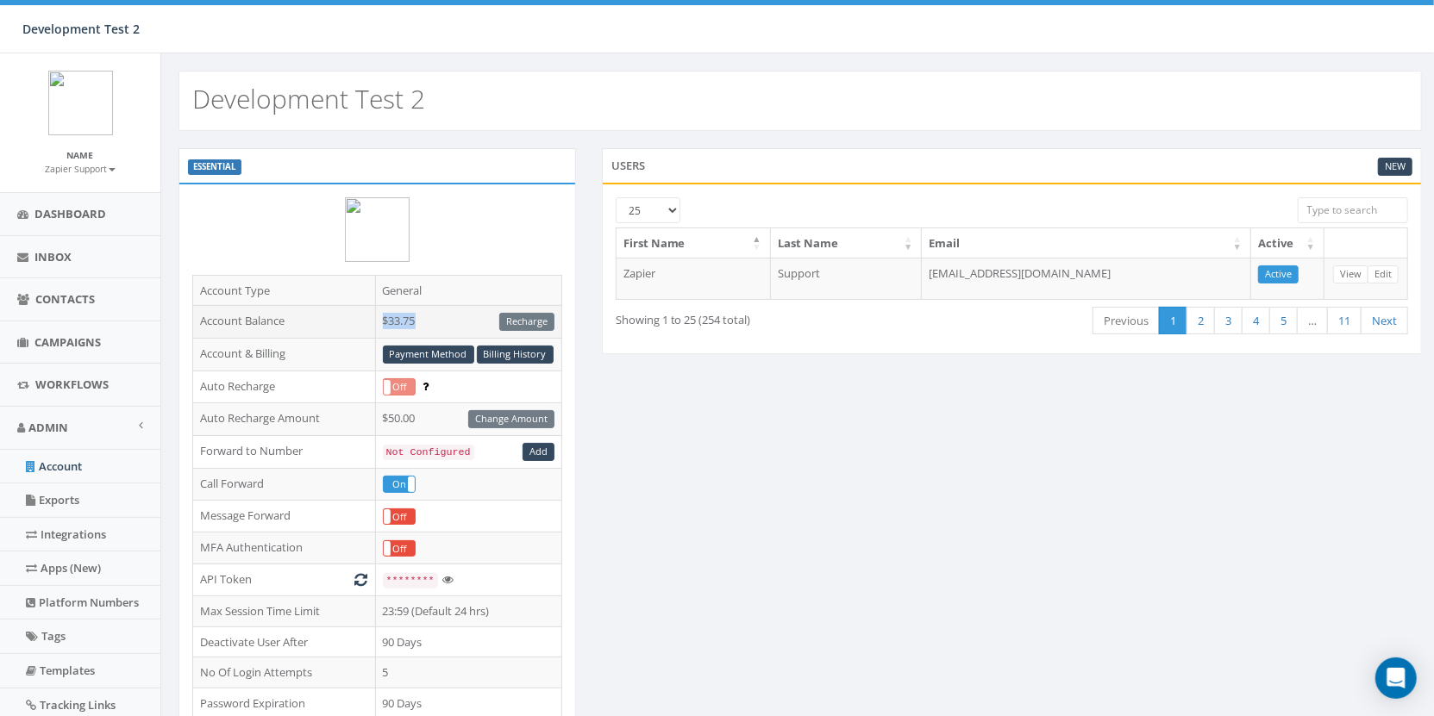
drag, startPoint x: 436, startPoint y: 323, endPoint x: 366, endPoint y: 323, distance: 70.7
click at [366, 323] on tr "Account Balance $33.75 Recharge" at bounding box center [377, 322] width 369 height 33
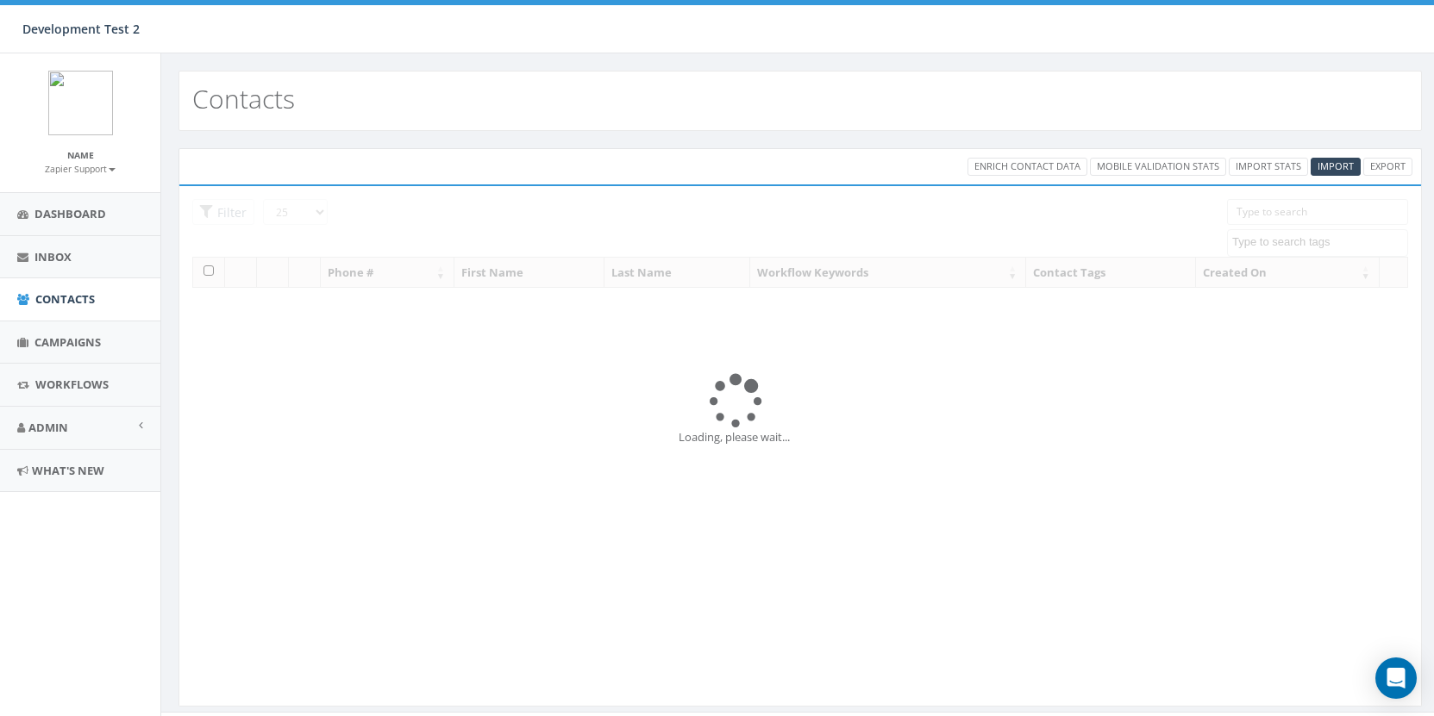
select select
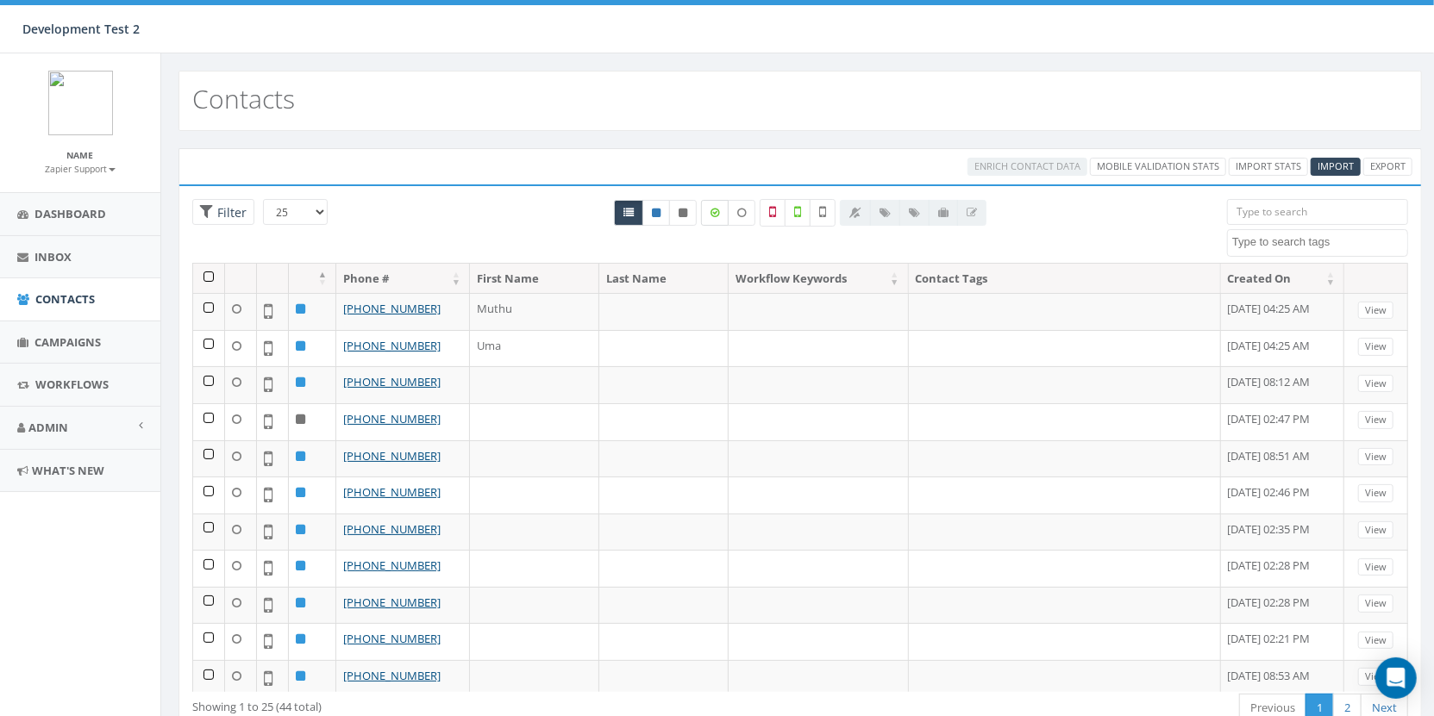
click at [721, 218] on label at bounding box center [715, 213] width 28 height 26
checkbox input "true"
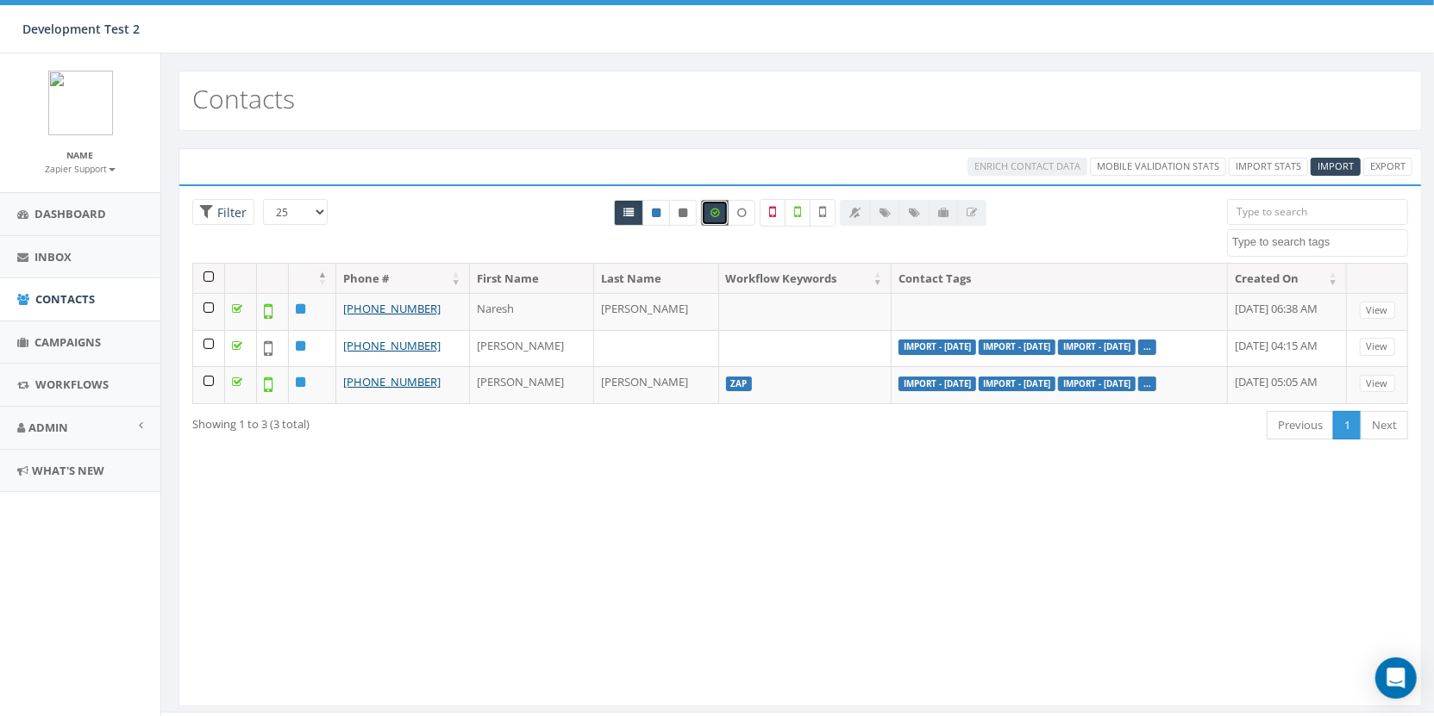
click at [782, 90] on div "Contacts" at bounding box center [799, 101] width 1243 height 60
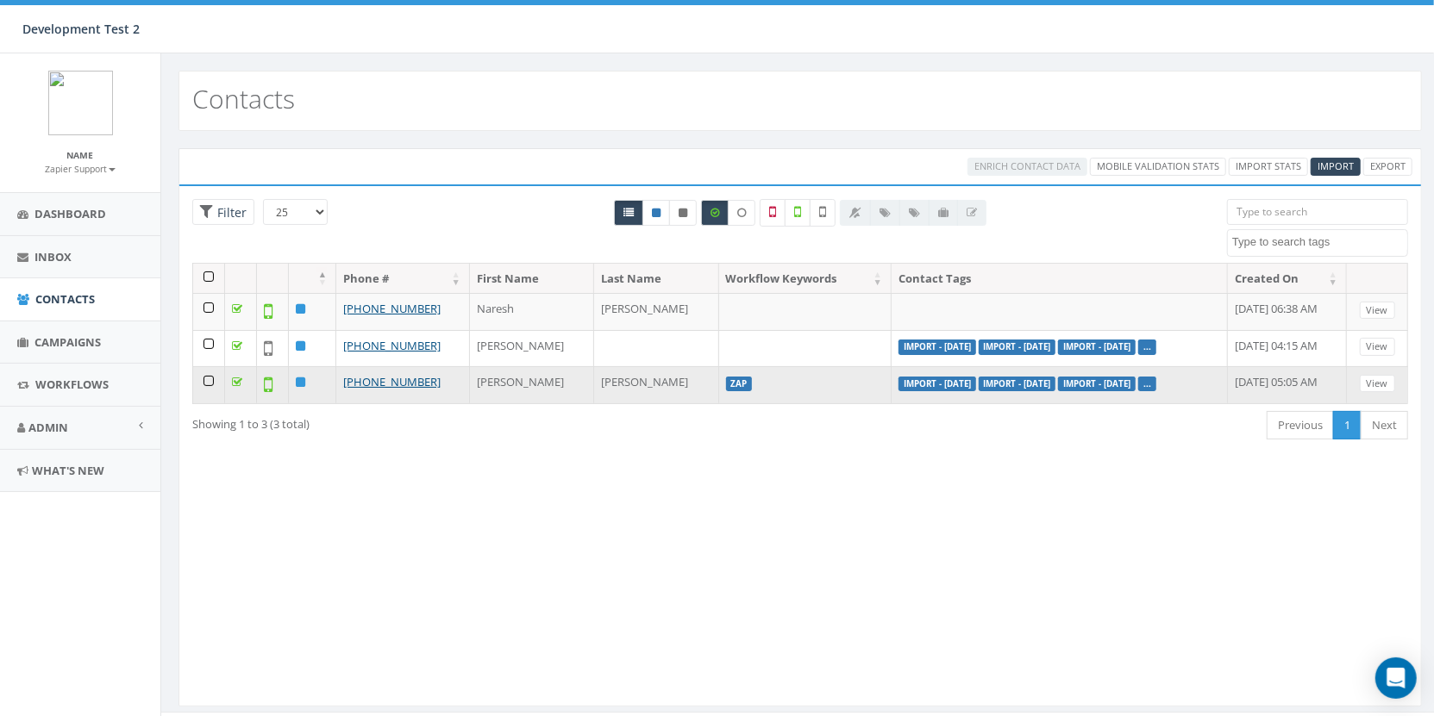
click at [207, 377] on td at bounding box center [209, 384] width 32 height 37
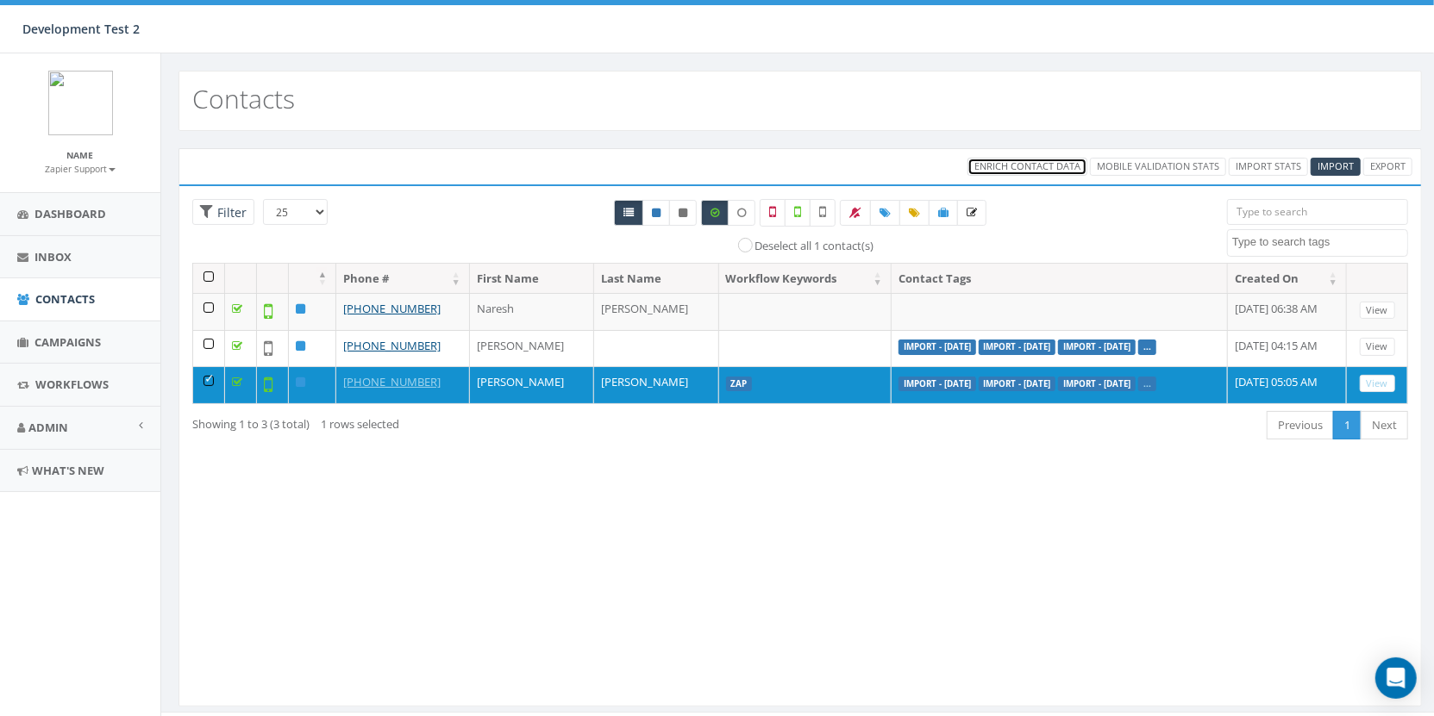
click at [1031, 168] on span "Enrich Contact Data" at bounding box center [1027, 166] width 106 height 13
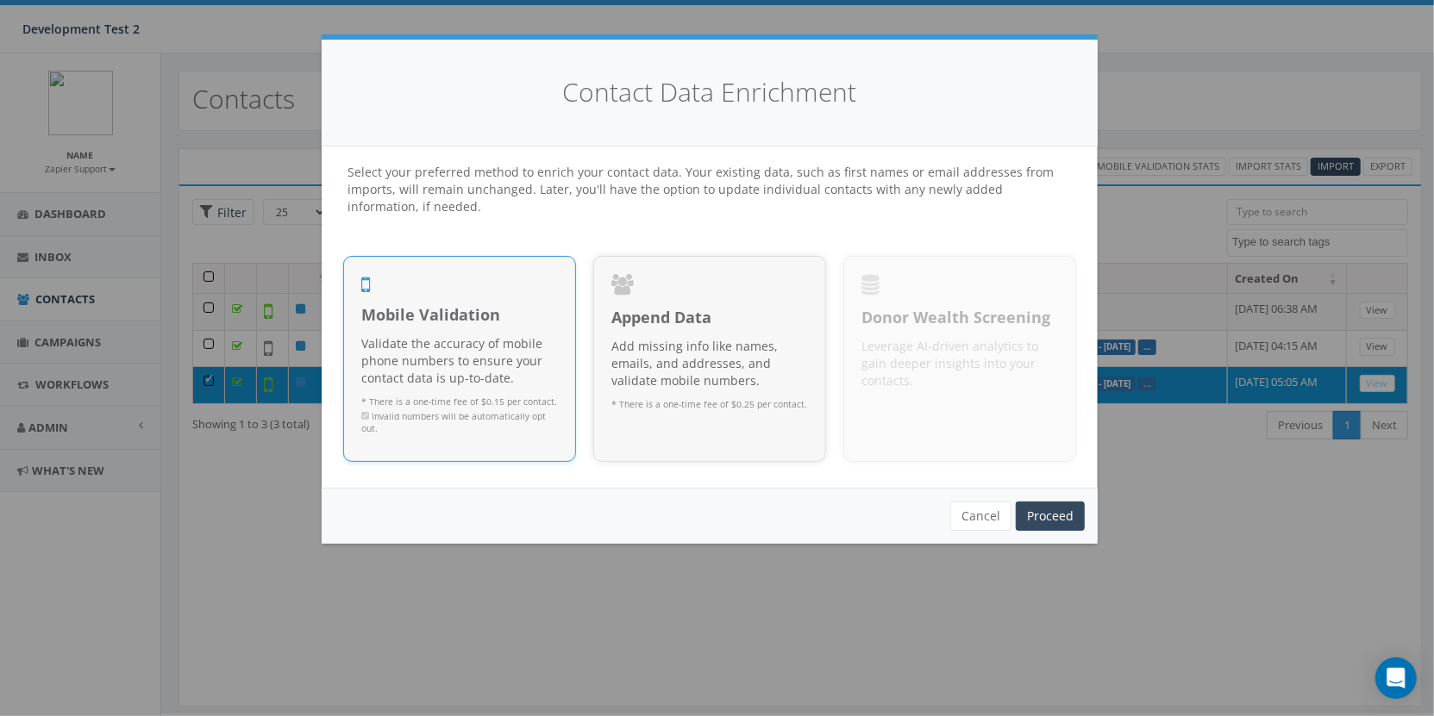
click at [455, 353] on p "Validate the accuracy of mobile phone numbers to ensure your contact data is up…" at bounding box center [459, 361] width 197 height 52
click at [1055, 519] on link "Proceed" at bounding box center [1050, 516] width 69 height 29
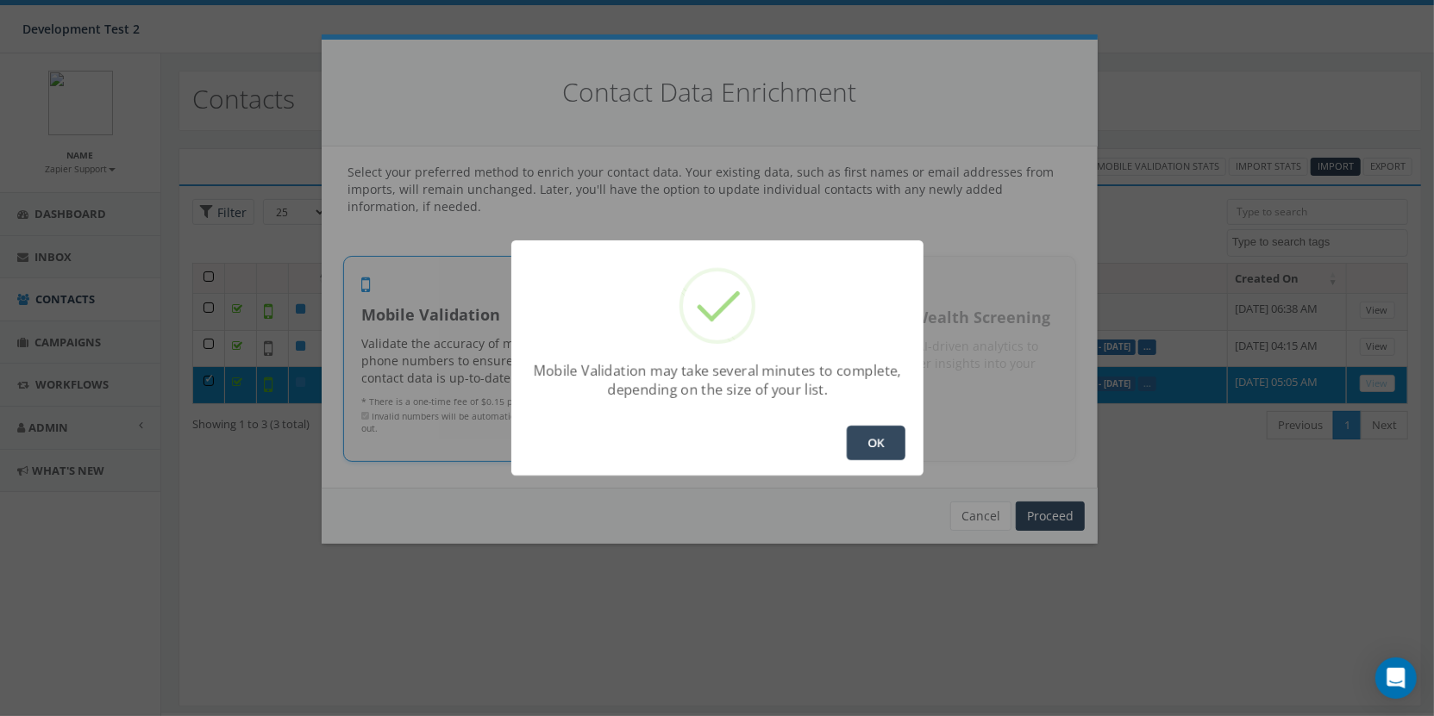
click at [868, 447] on button "OK" at bounding box center [876, 443] width 59 height 34
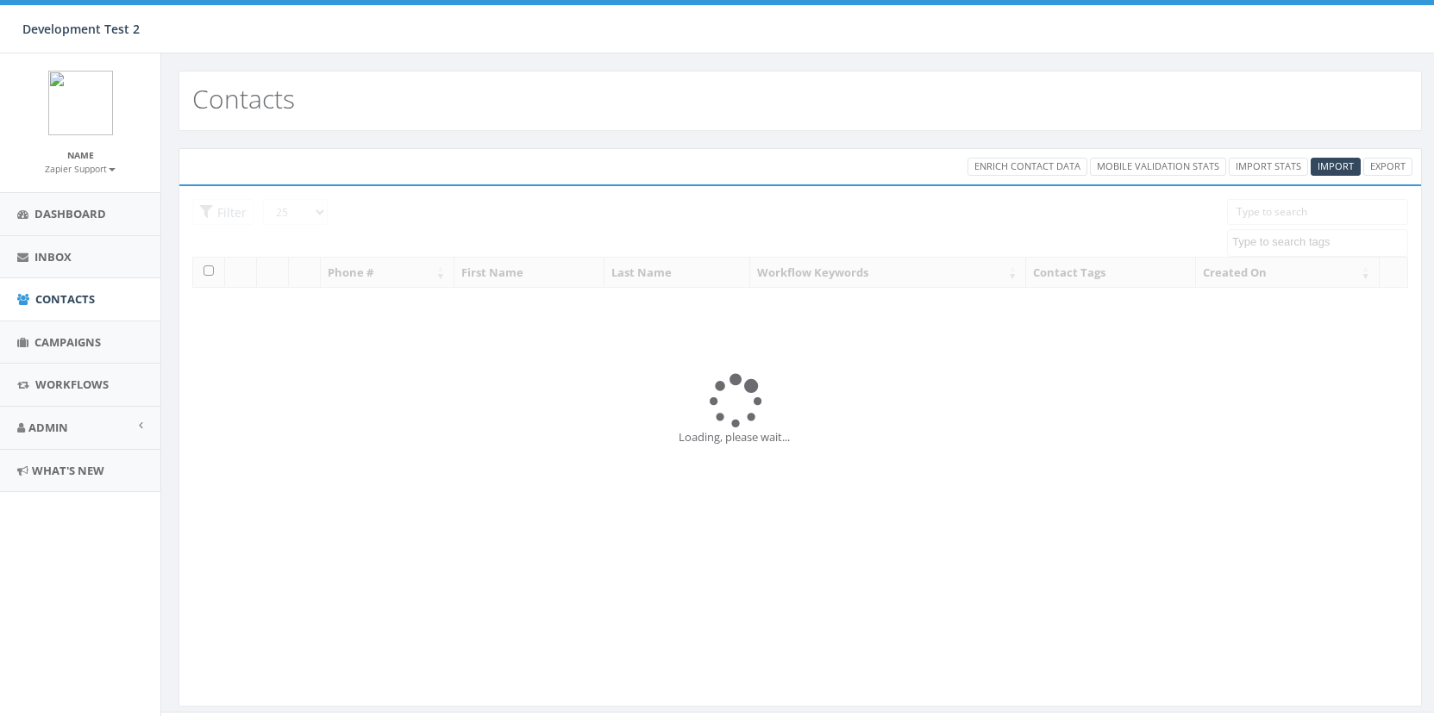
select select
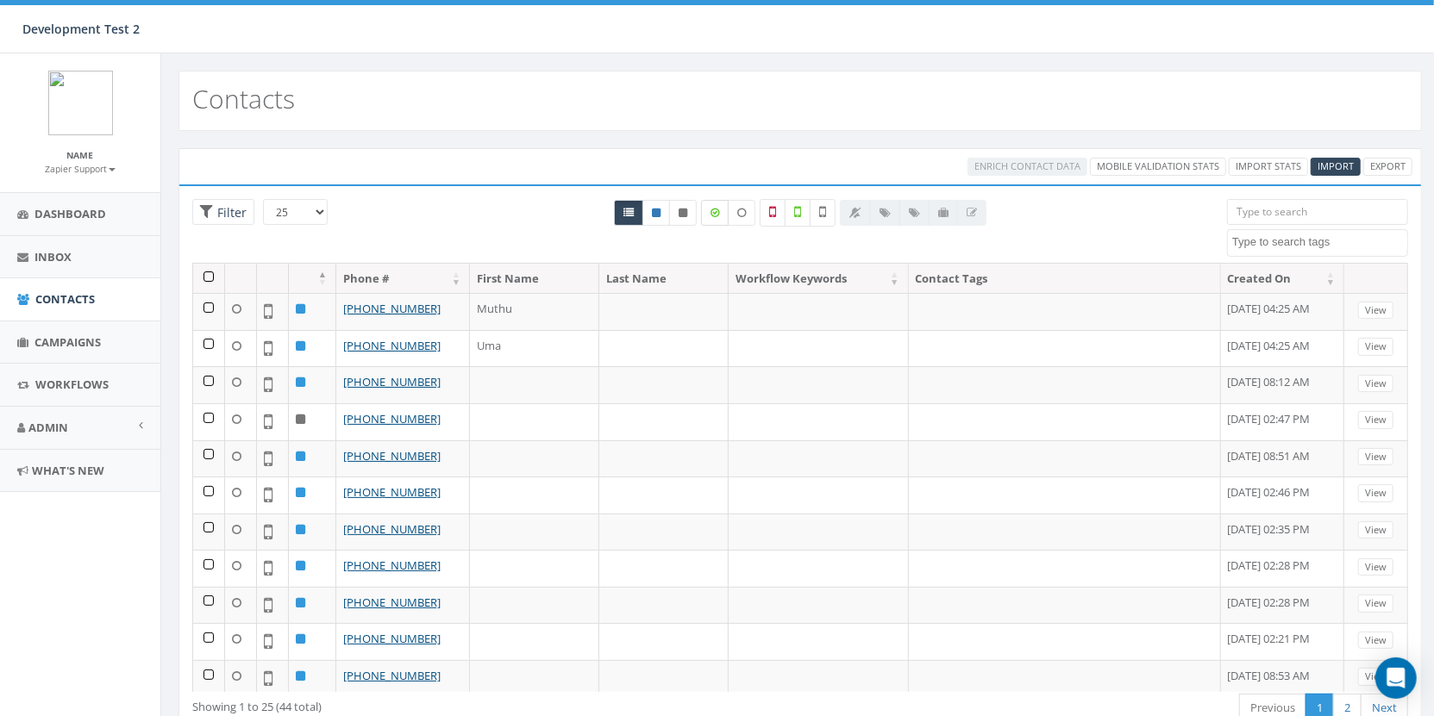
click at [710, 212] on label at bounding box center [715, 213] width 28 height 26
checkbox input "true"
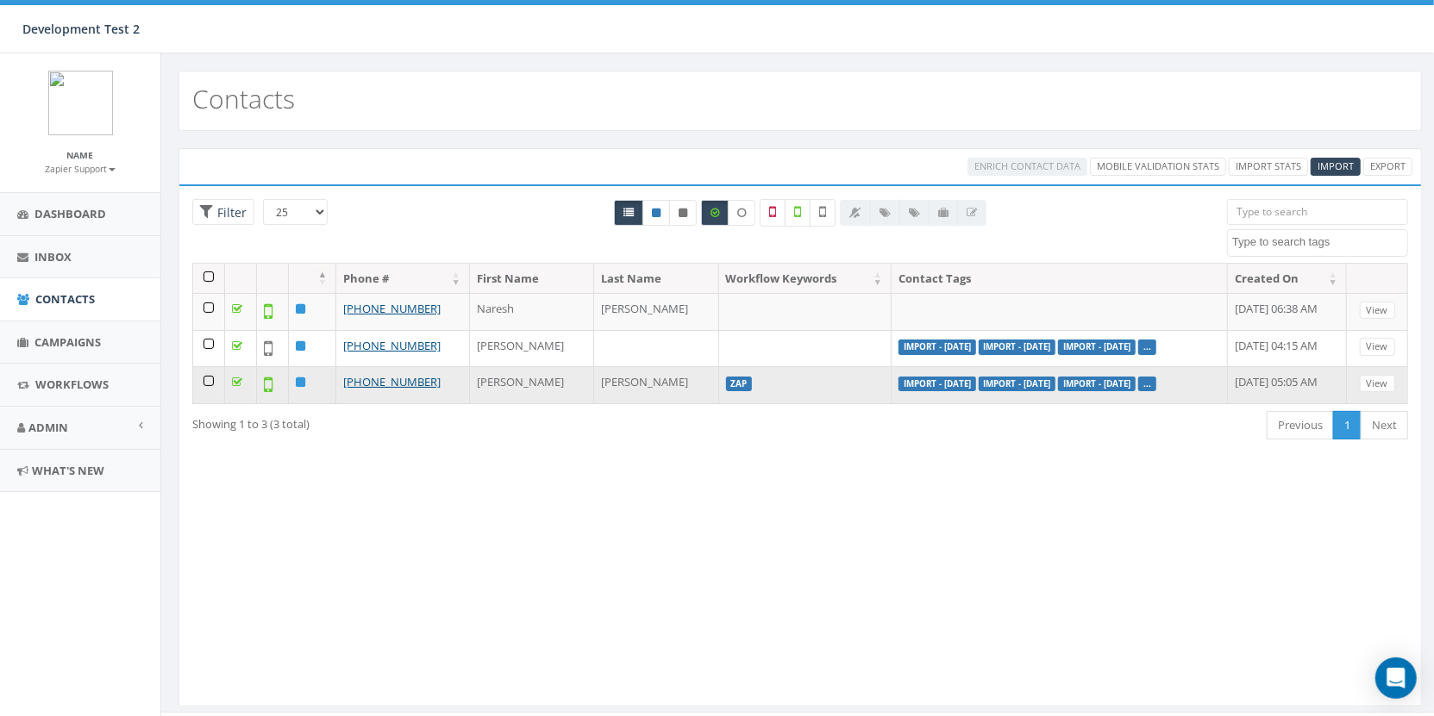
click at [205, 380] on td at bounding box center [209, 384] width 32 height 37
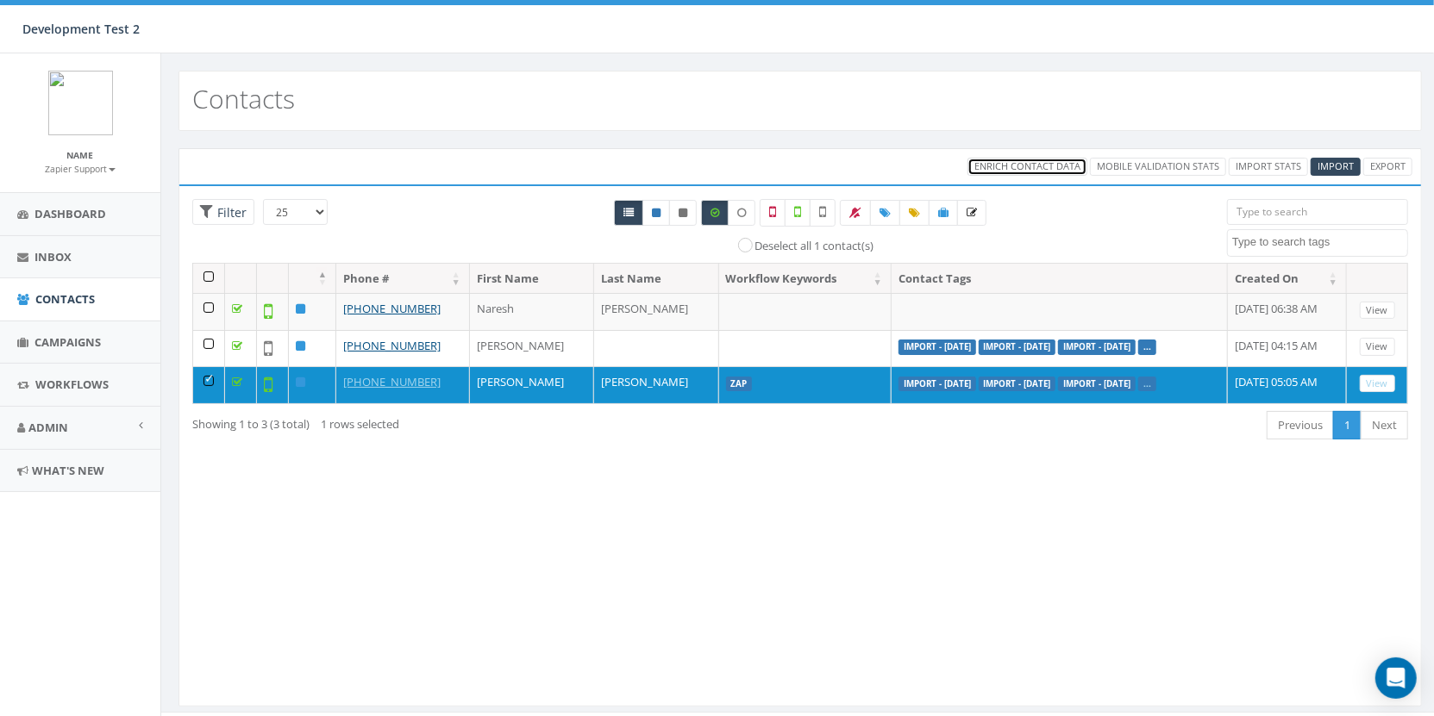
click at [1028, 171] on span "Enrich Contact Data" at bounding box center [1027, 166] width 106 height 13
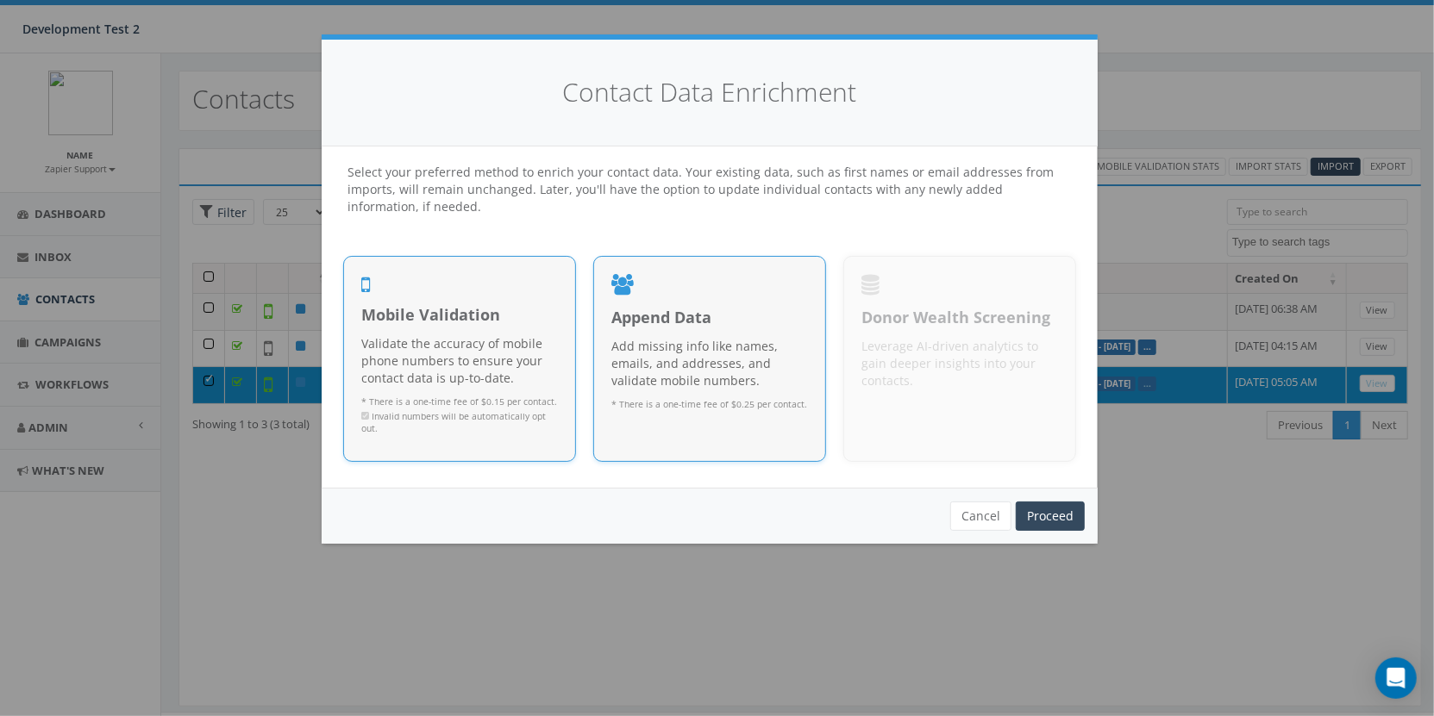
click at [732, 323] on span "Append Data" at bounding box center [709, 318] width 197 height 22
click at [657, 312] on span "Append Data" at bounding box center [709, 318] width 197 height 22
click at [1044, 521] on link "Proceed" at bounding box center [1050, 516] width 69 height 29
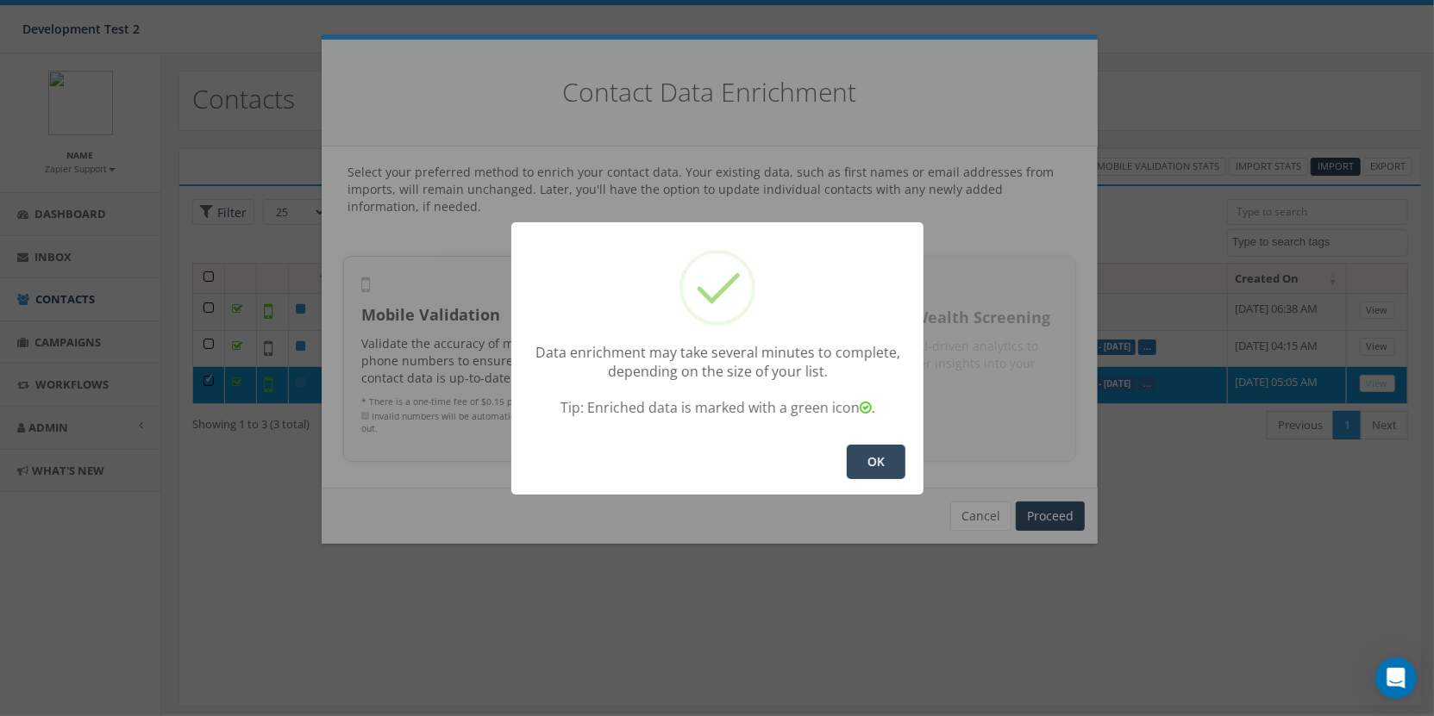
click at [868, 467] on button "OK" at bounding box center [876, 461] width 59 height 34
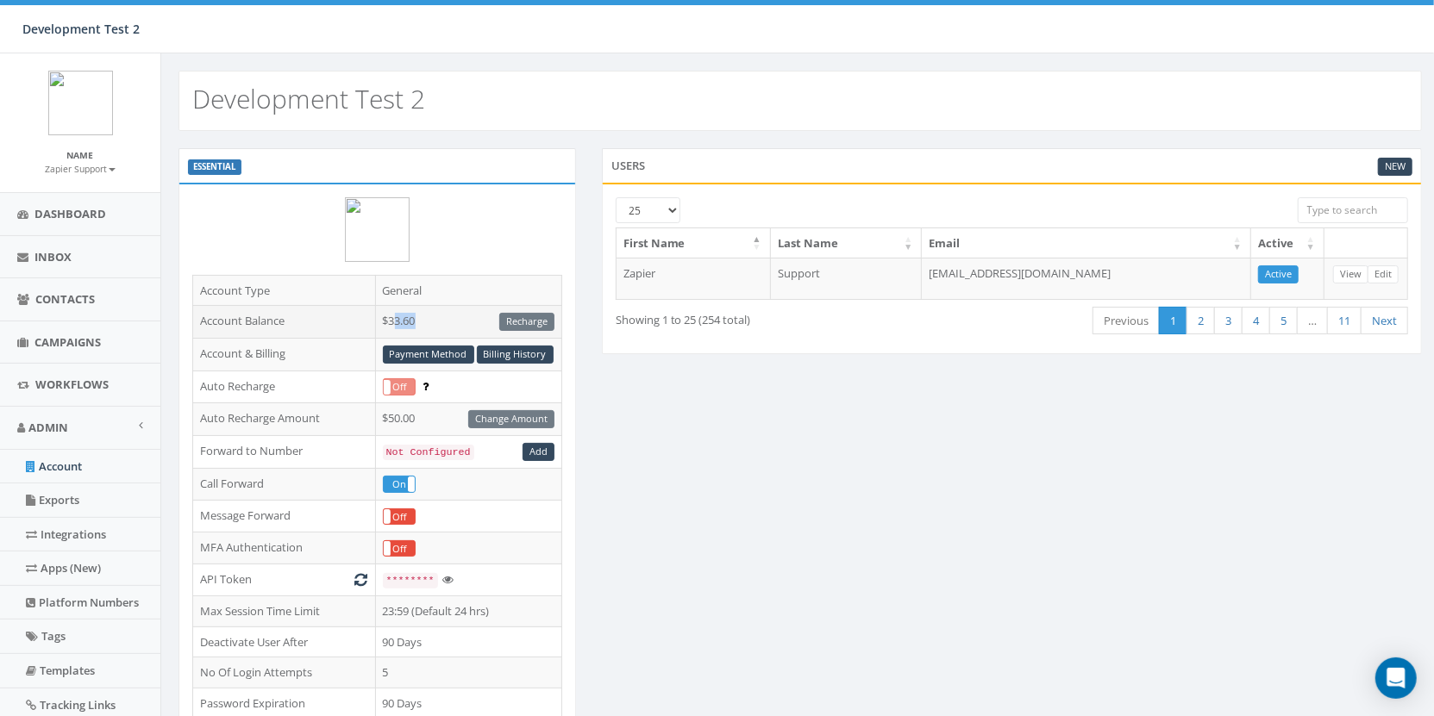
drag, startPoint x: 423, startPoint y: 317, endPoint x: 392, endPoint y: 316, distance: 31.1
click at [392, 316] on td "$33.60 Recharge" at bounding box center [468, 322] width 186 height 33
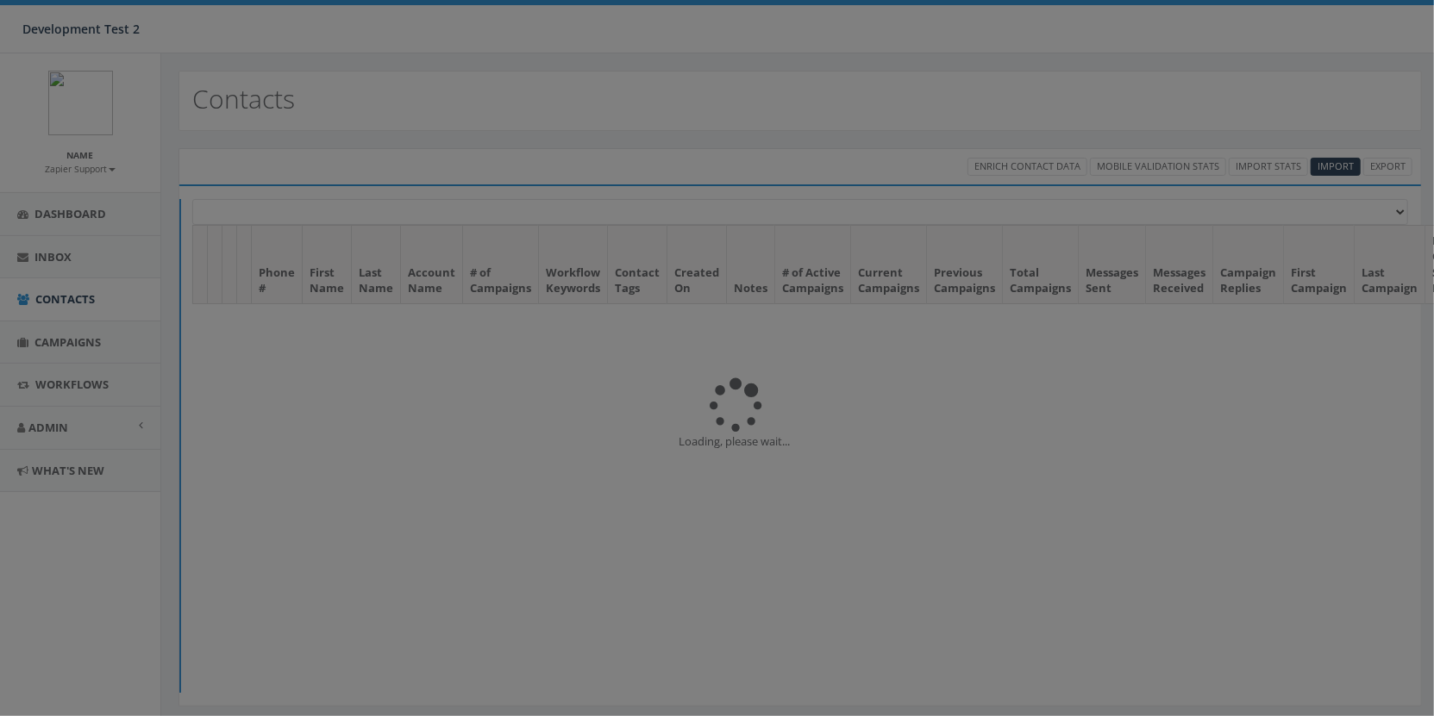
select select
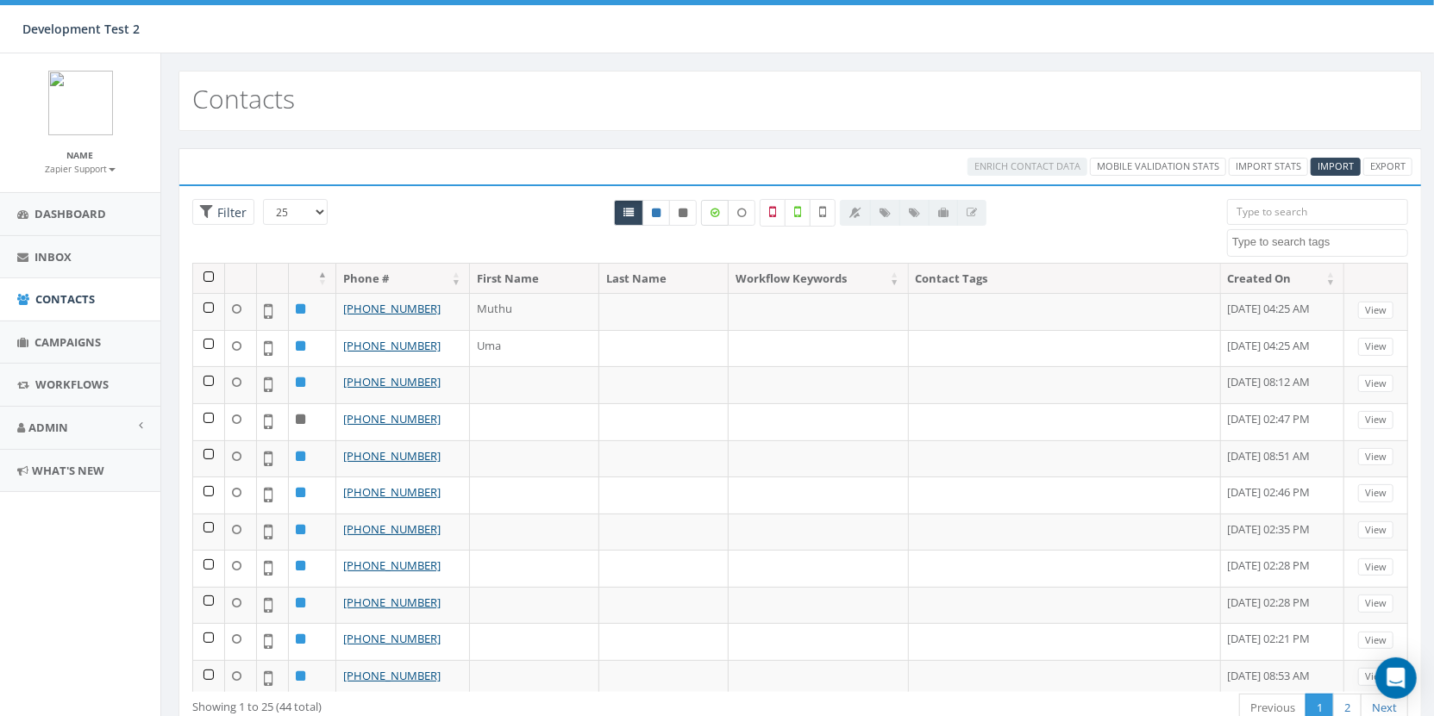
click at [706, 215] on label at bounding box center [715, 213] width 28 height 26
checkbox input "true"
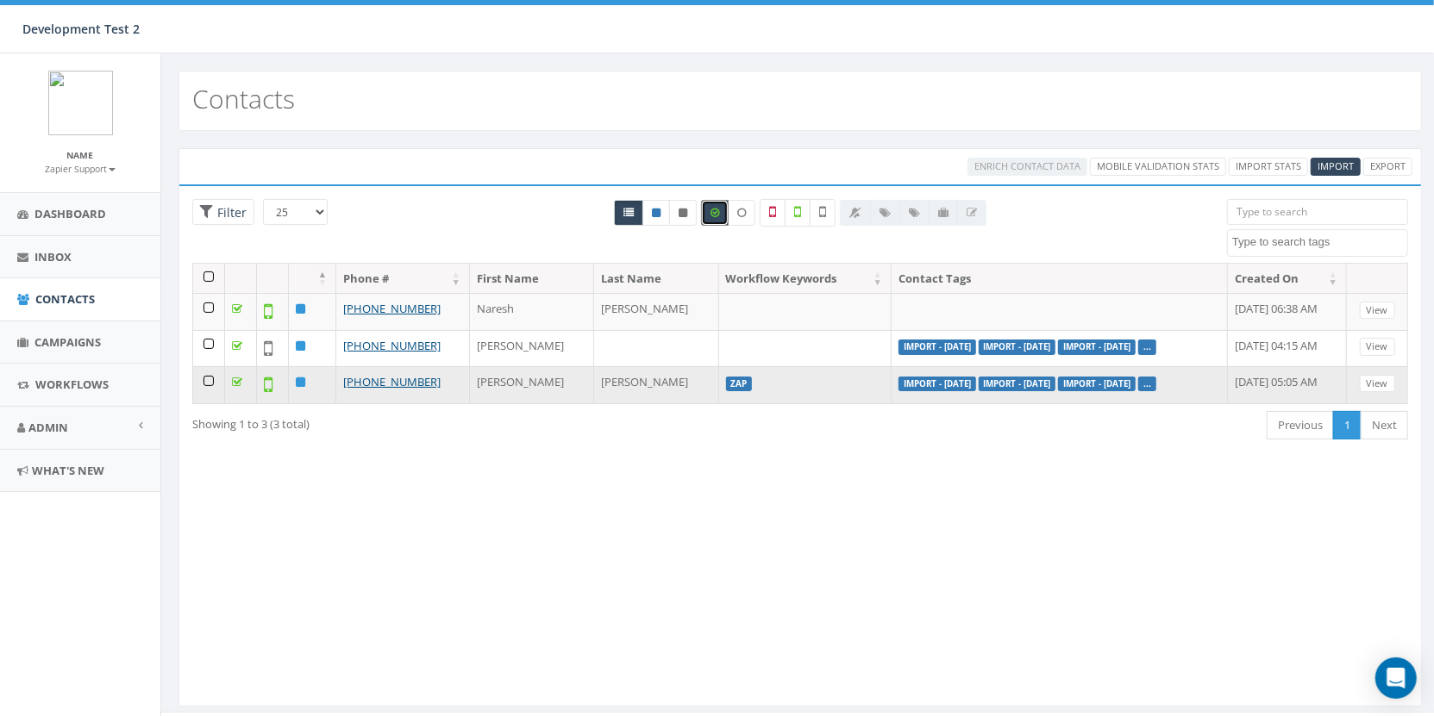
click at [202, 373] on td at bounding box center [209, 384] width 32 height 37
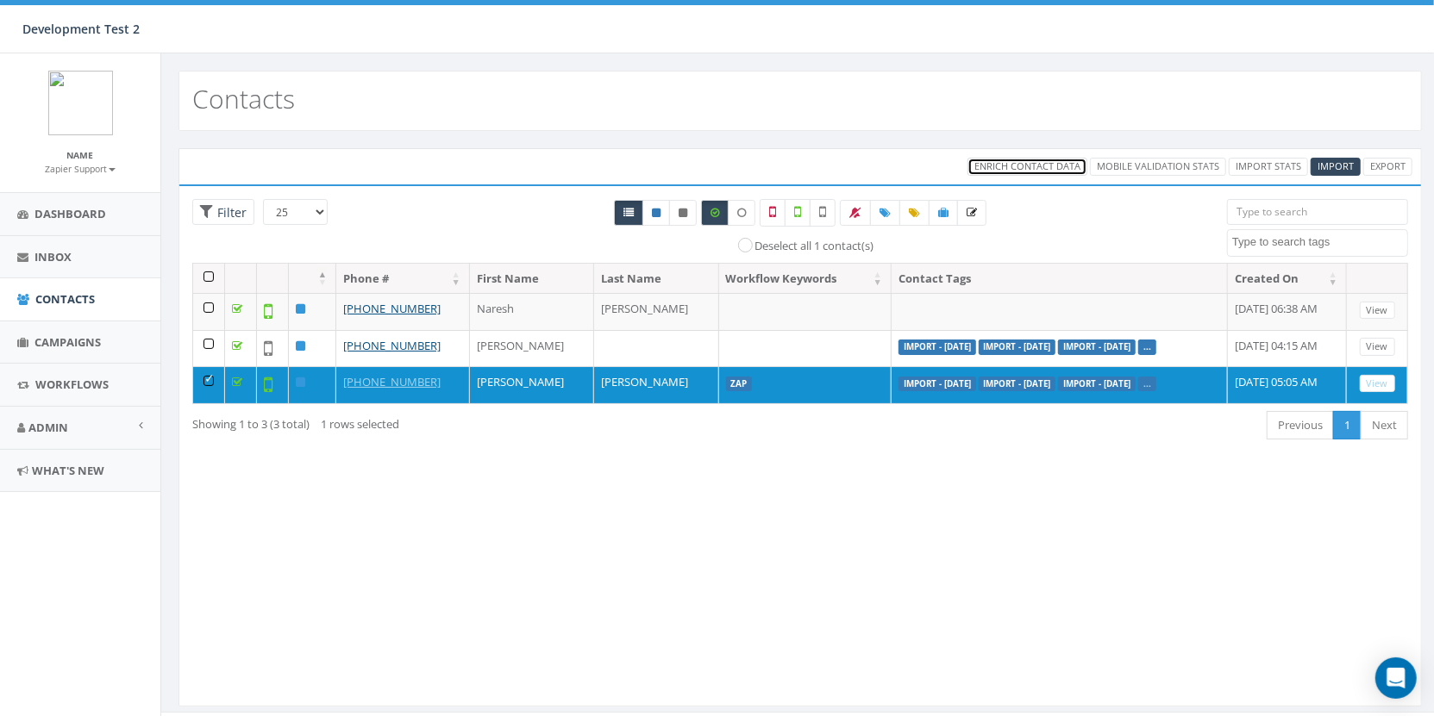
click at [1045, 160] on span "Enrich Contact Data" at bounding box center [1027, 166] width 106 height 13
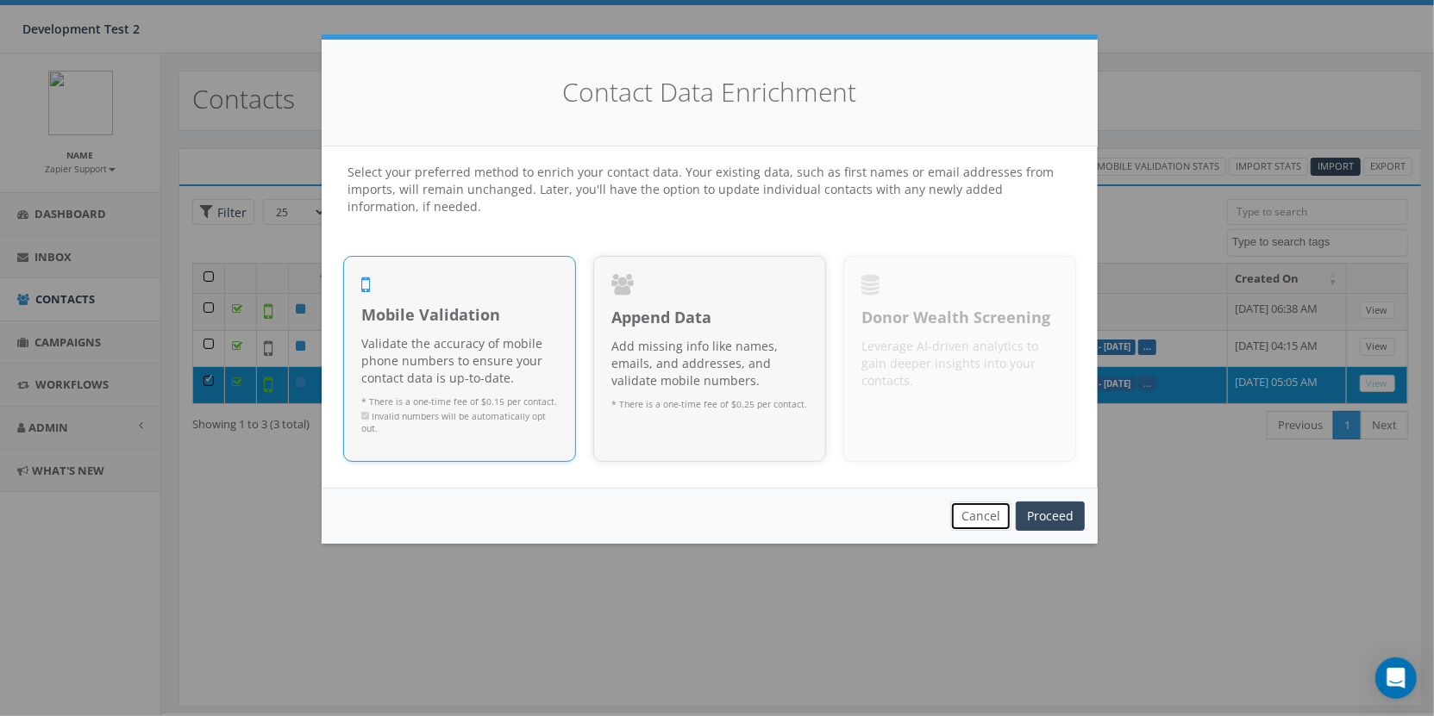
click at [980, 516] on button "Cancel" at bounding box center [980, 516] width 61 height 29
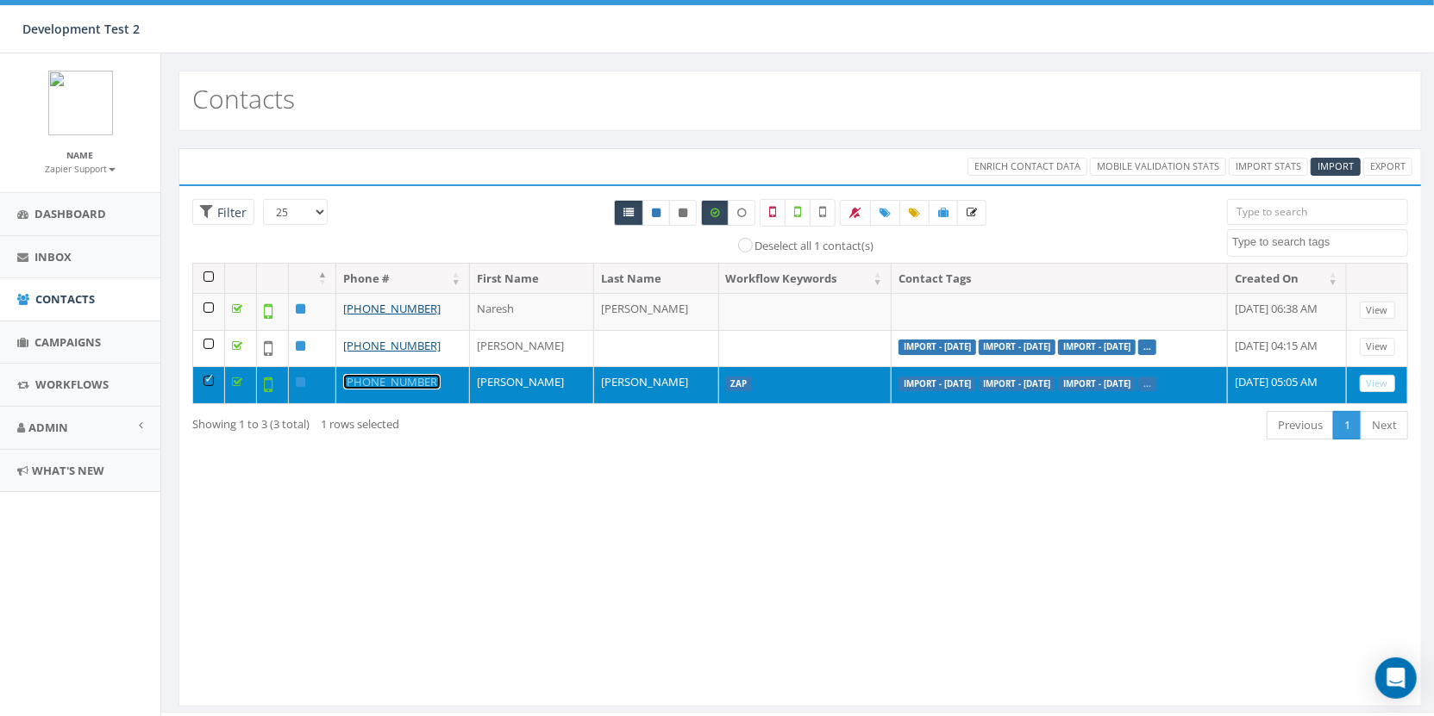
click at [366, 374] on link "+1 646-515-5004" at bounding box center [391, 382] width 97 height 16
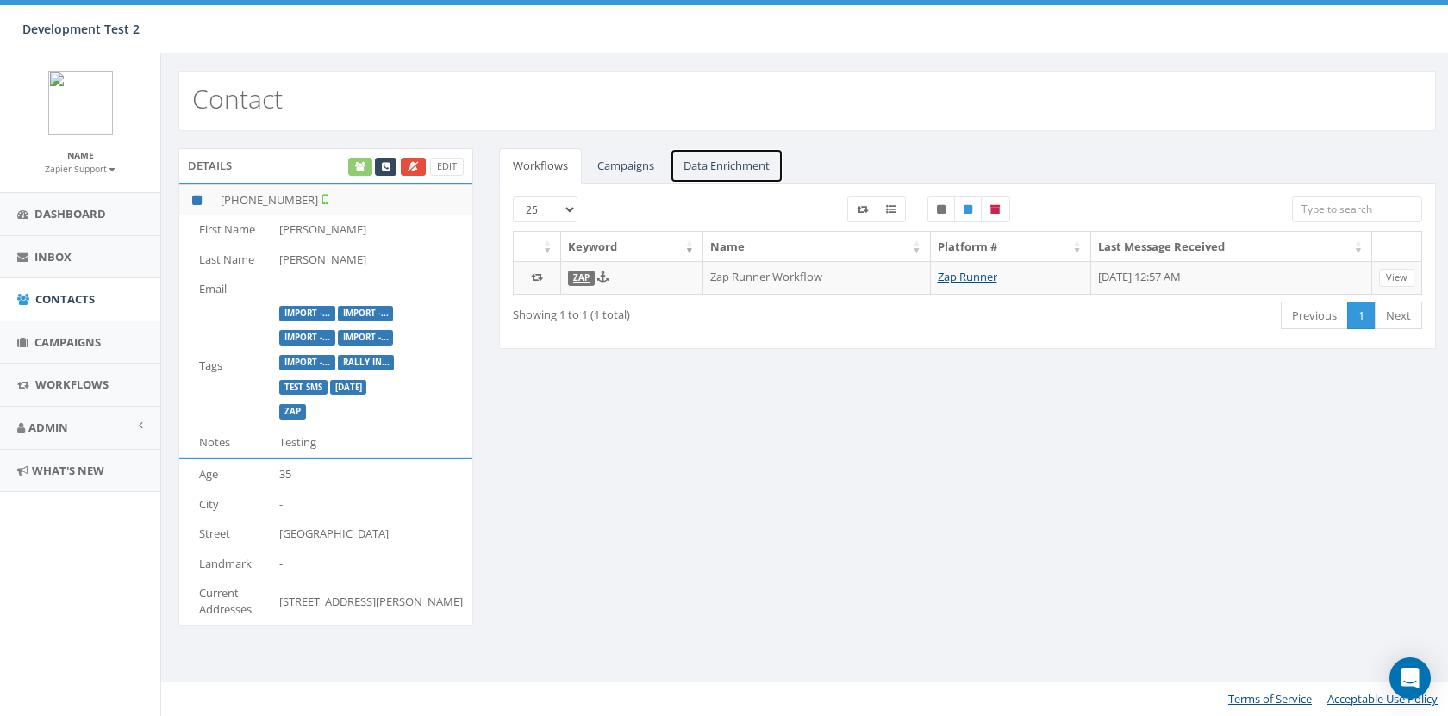
click at [722, 160] on link "Data Enrichment" at bounding box center [727, 165] width 114 height 35
